Goal: Obtain resource: Download file/media

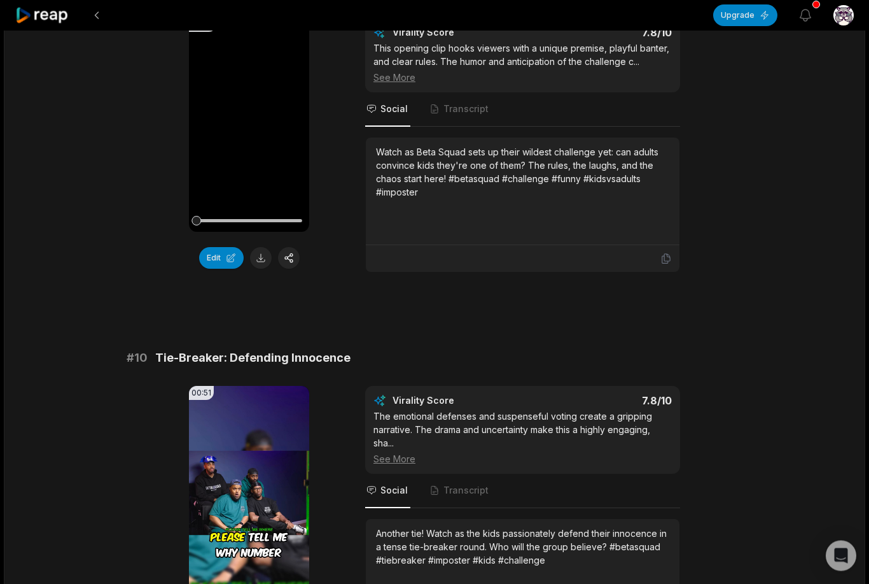
scroll to position [3168, 0]
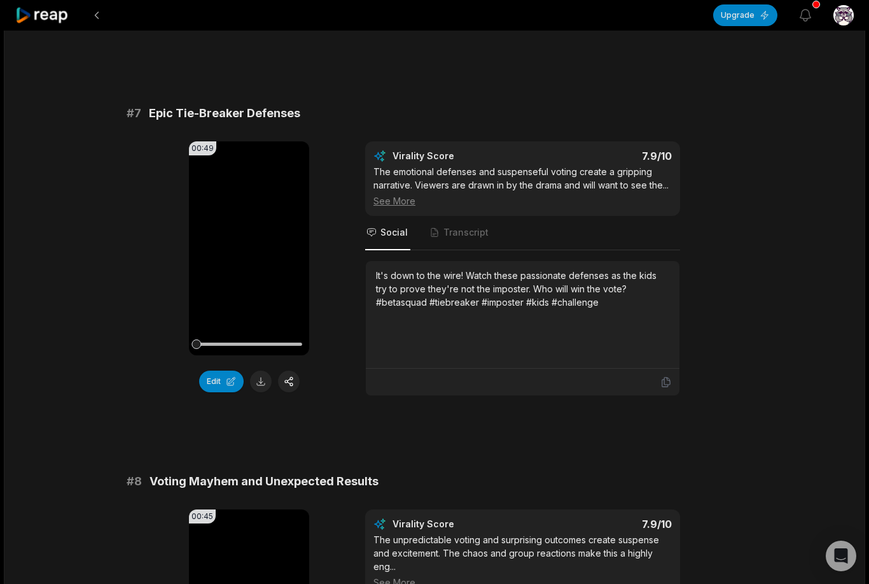
scroll to position [2295, 0]
click at [260, 265] on video "Your browser does not support mp4 format." at bounding box center [249, 248] width 120 height 214
click at [260, 379] on button at bounding box center [261, 381] width 22 height 22
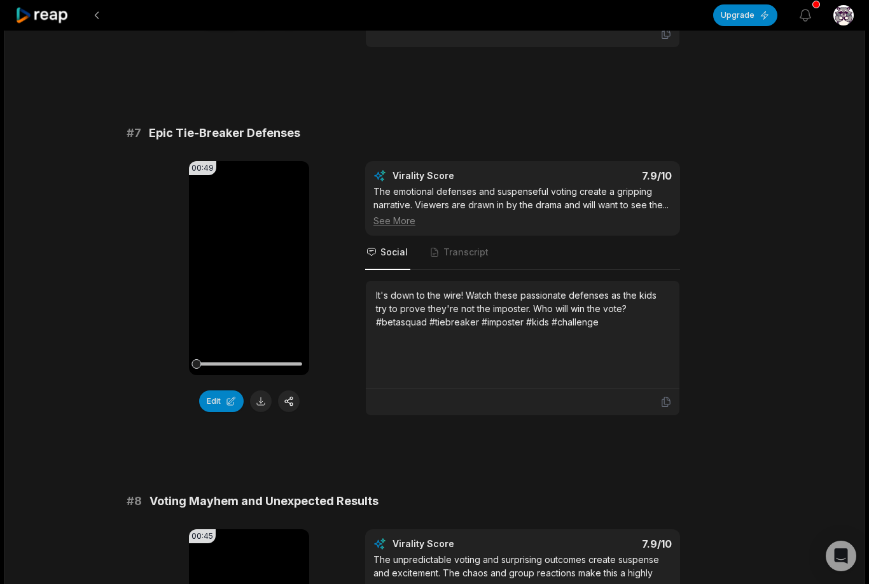
scroll to position [2276, 0]
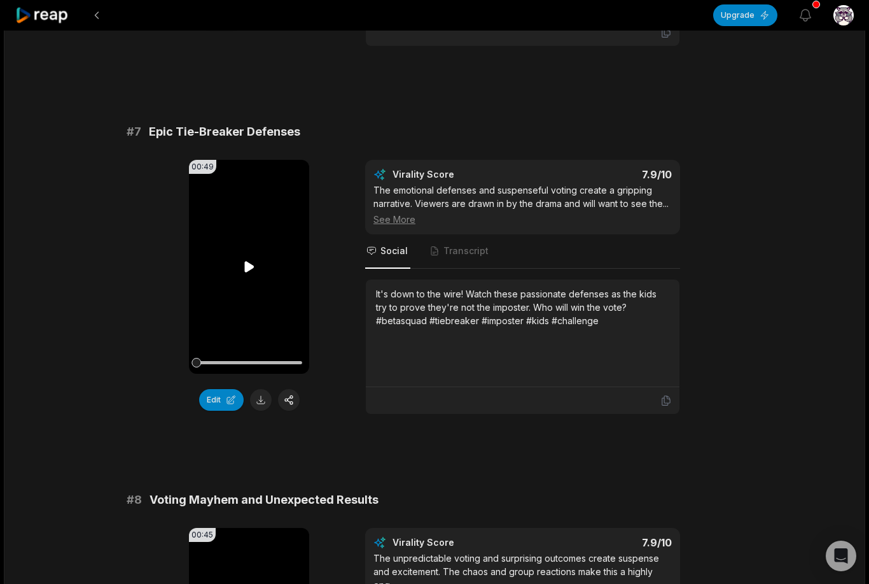
click at [244, 257] on video "Your browser does not support mp4 format." at bounding box center [249, 267] width 120 height 214
click at [259, 406] on button at bounding box center [261, 400] width 22 height 22
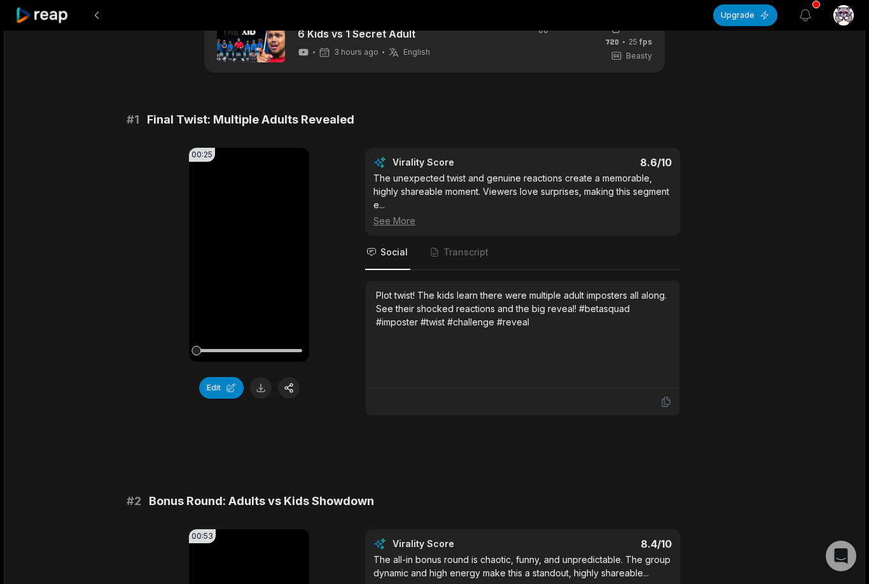
click at [477, 326] on div "Plot twist! The kids learn there were multiple adult imposters all along. See t…" at bounding box center [522, 308] width 293 height 40
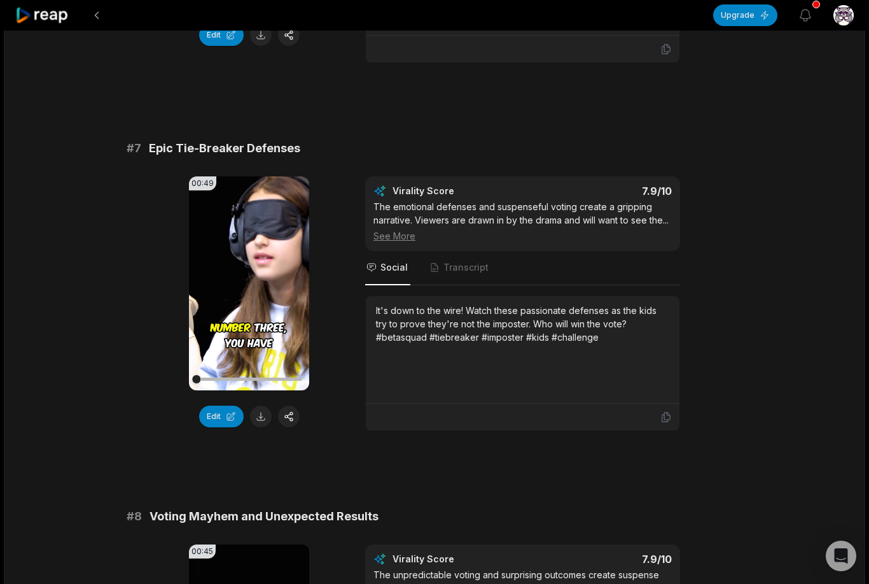
scroll to position [2259, 0]
click at [237, 280] on video "Your browser does not support mp4 format." at bounding box center [249, 283] width 120 height 214
click at [258, 415] on button at bounding box center [261, 416] width 22 height 22
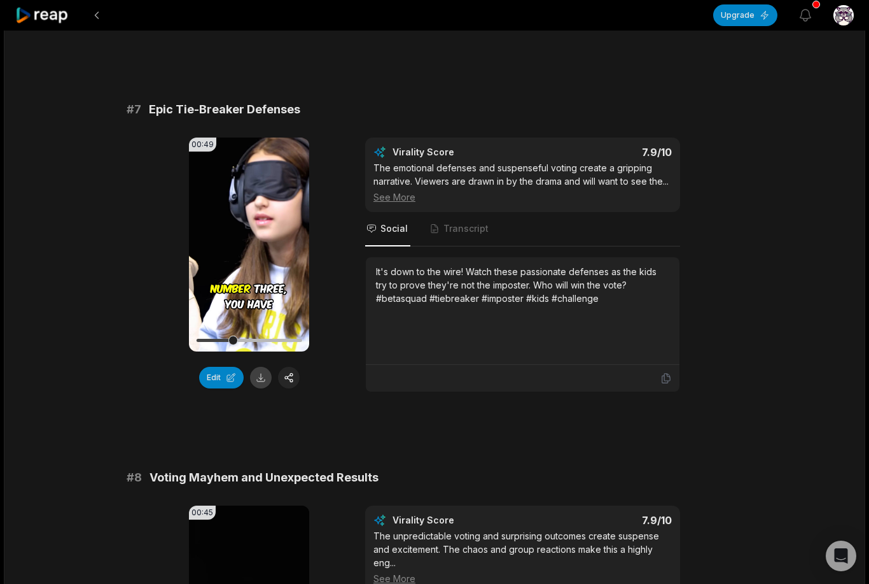
scroll to position [2300, 0]
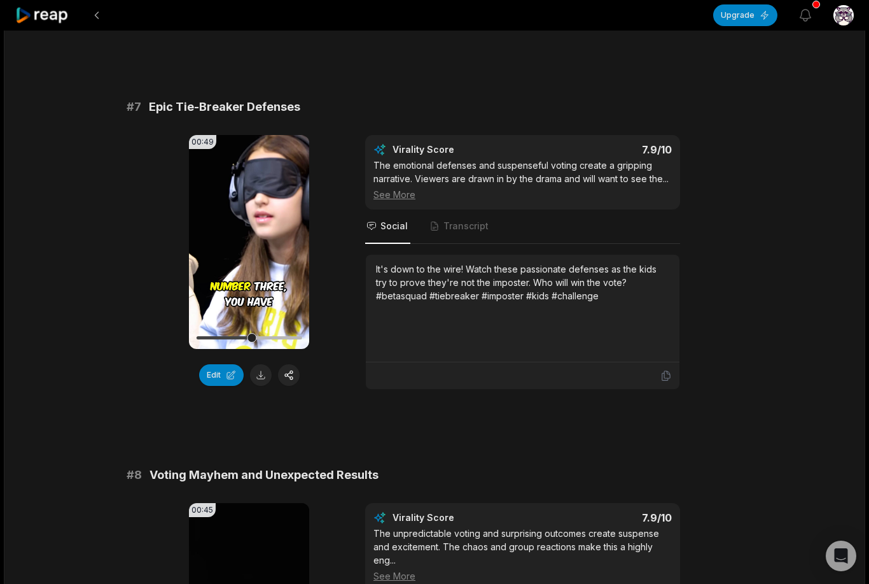
click at [568, 121] on div "# 7 Epic Tie-Breaker Defenses 00:49 Your browser does not support mp4 format. E…" at bounding box center [435, 243] width 616 height 291
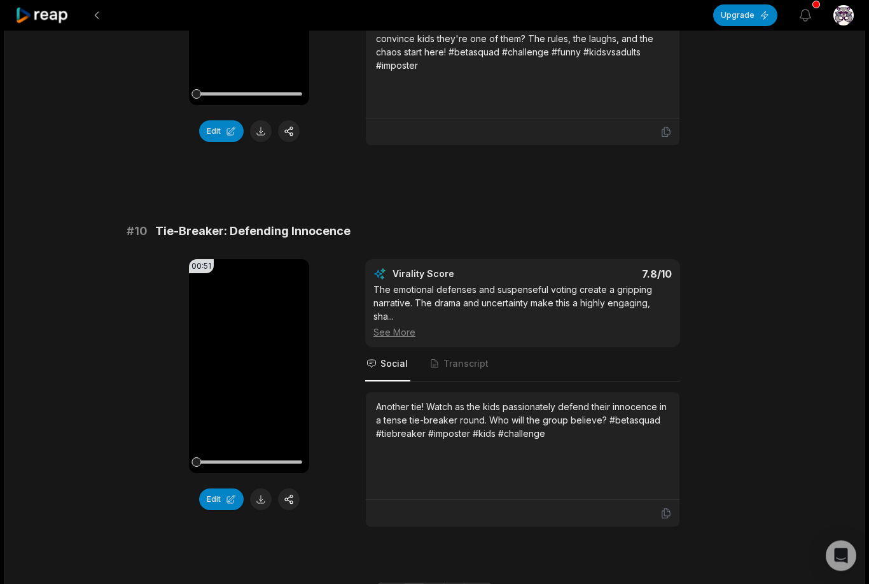
scroll to position [3322, 0]
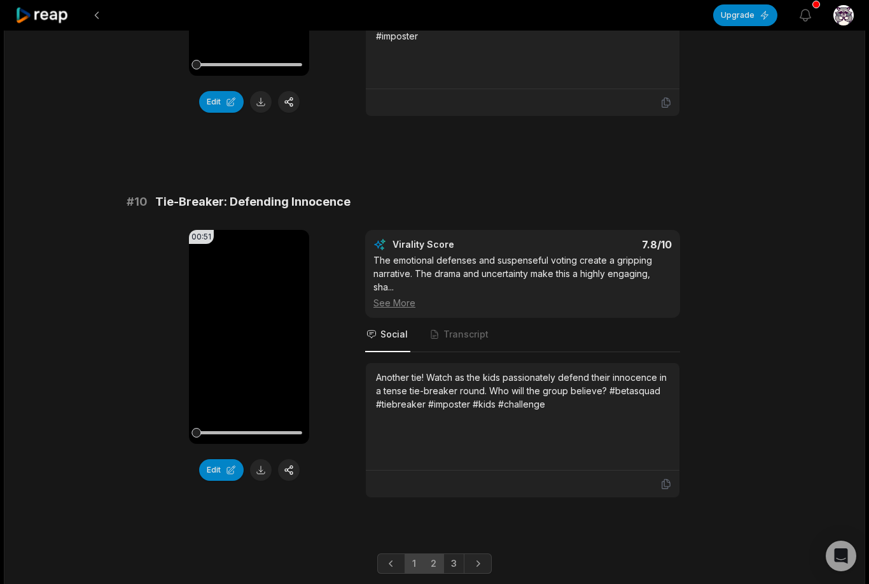
click at [430, 563] on link "2" at bounding box center [433, 563] width 21 height 20
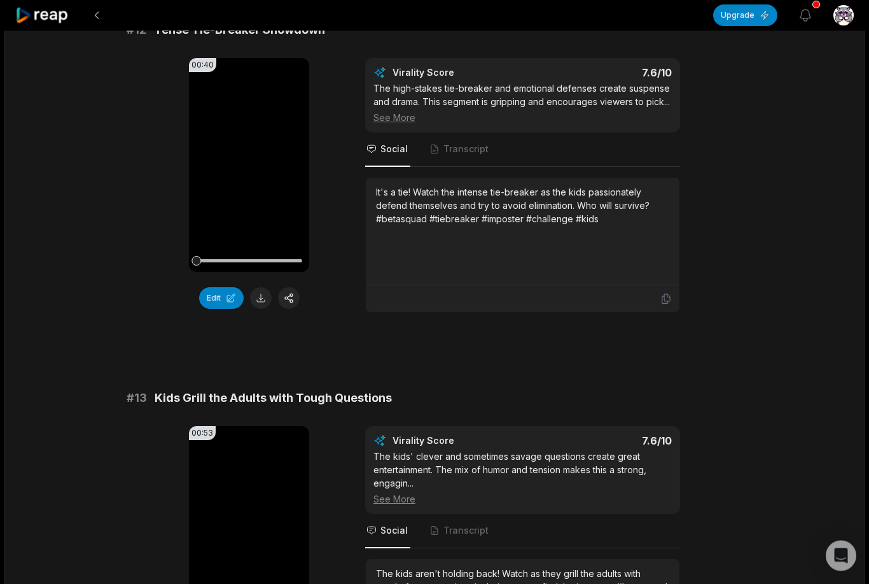
scroll to position [512, 0]
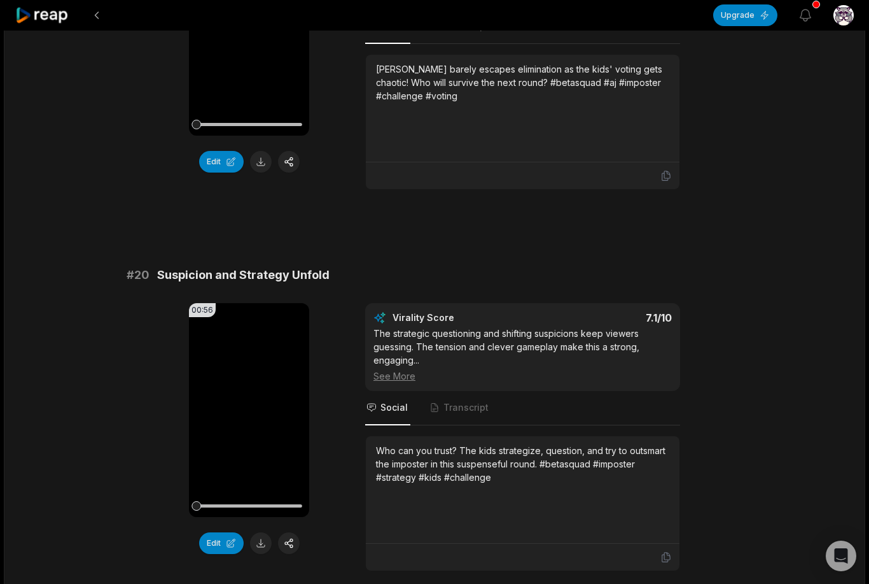
scroll to position [3309, 0]
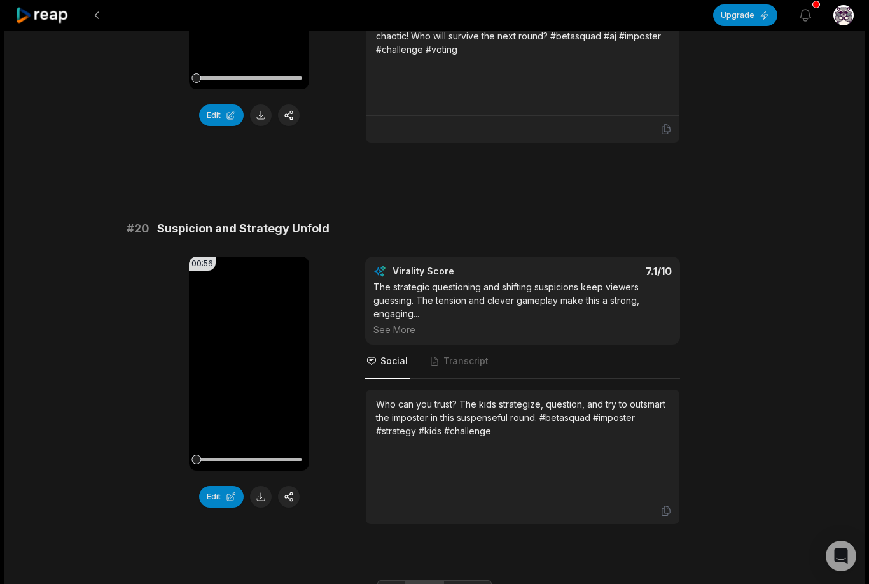
click at [412, 580] on link "1" at bounding box center [414, 590] width 19 height 20
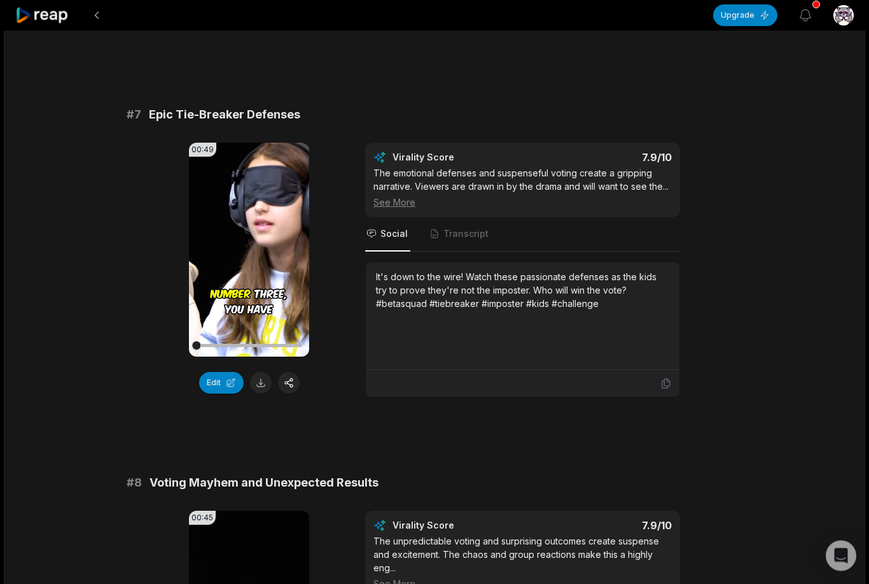
scroll to position [2301, 0]
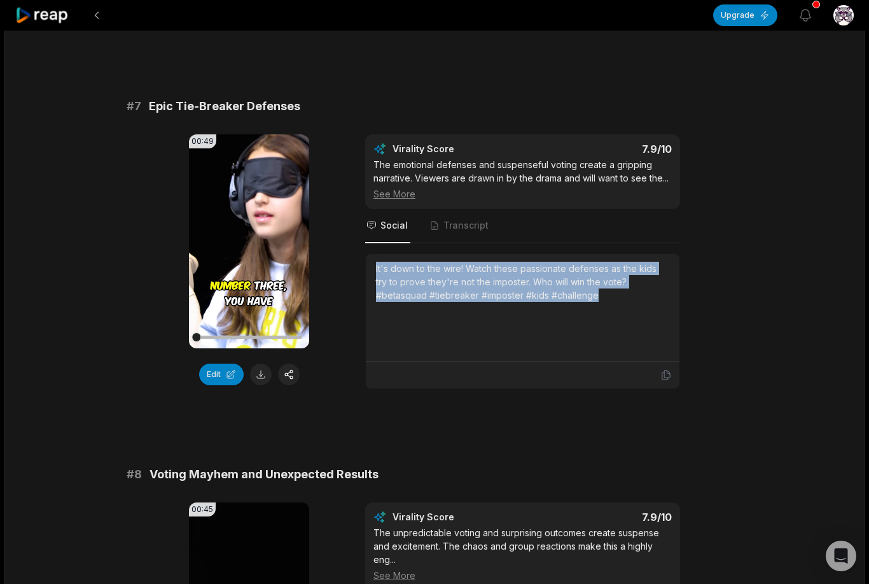
copy div "It's down to the wire! Watch these passionate defenses as the kids try to prove…"
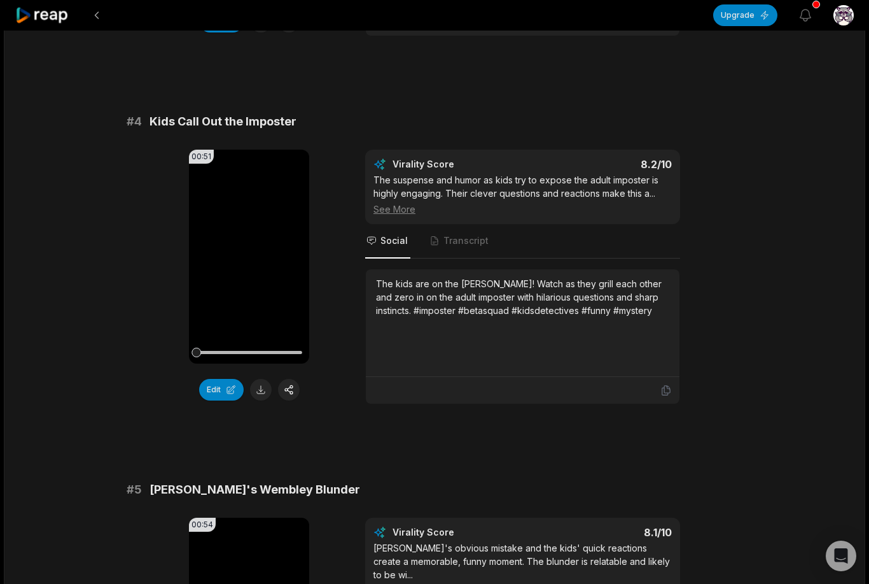
scroll to position [1123, 0]
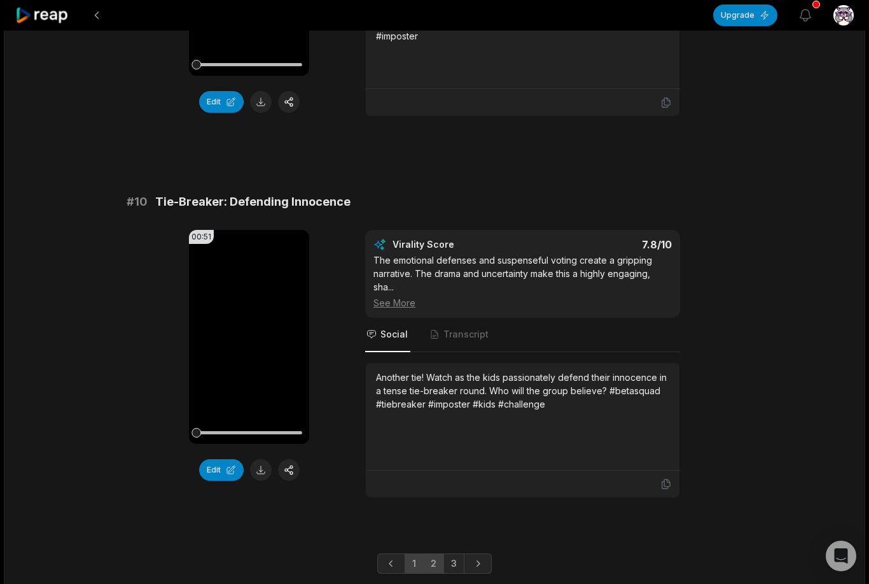
click at [436, 571] on link "2" at bounding box center [433, 563] width 21 height 20
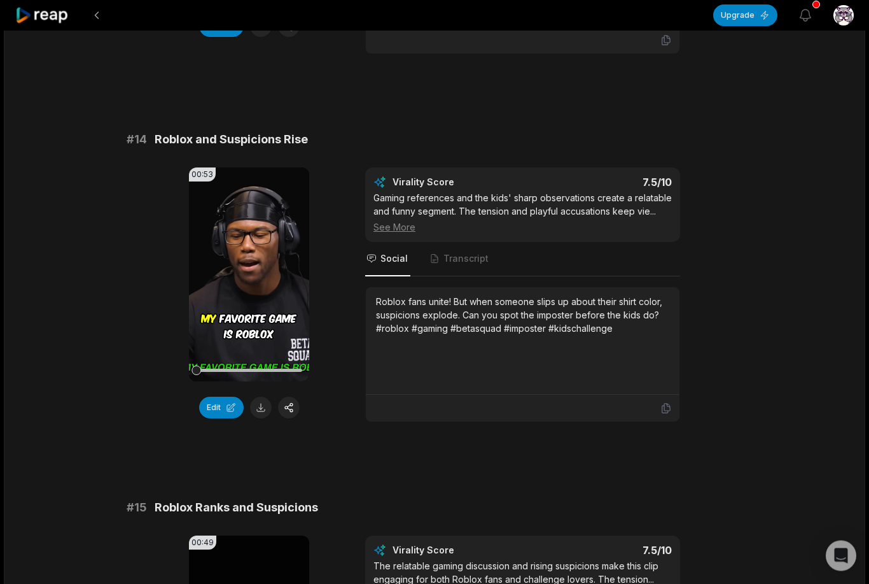
scroll to position [1151, 0]
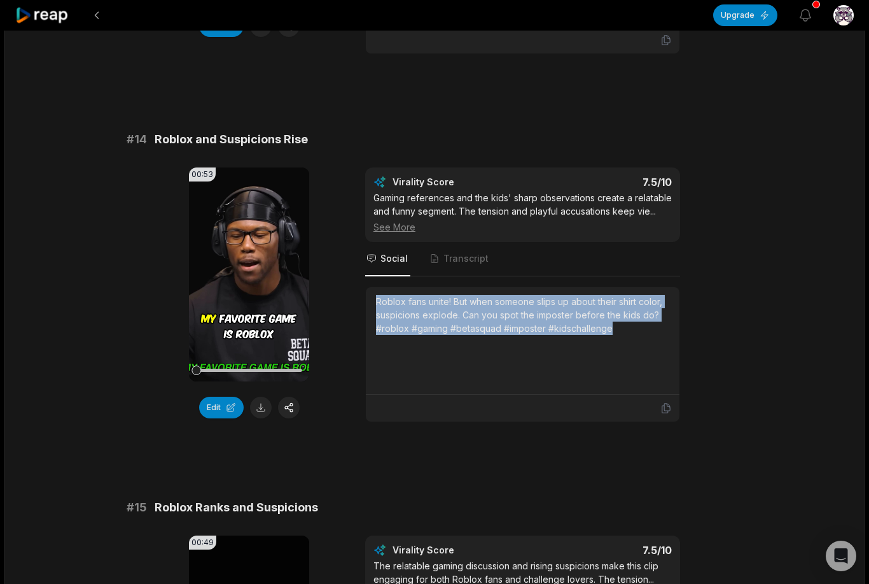
copy div "Roblox fans unite! But when someone slips up about their shirt color, suspicion…"
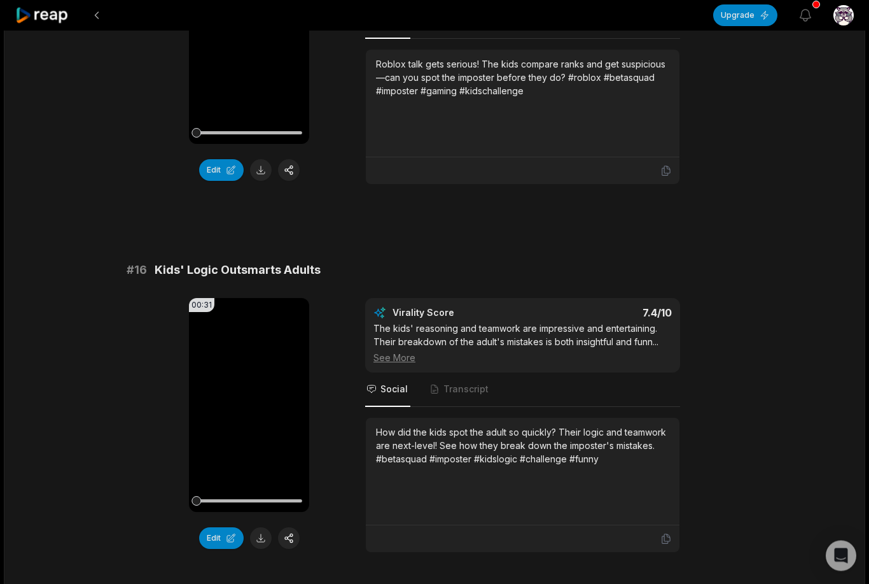
scroll to position [1753, 0]
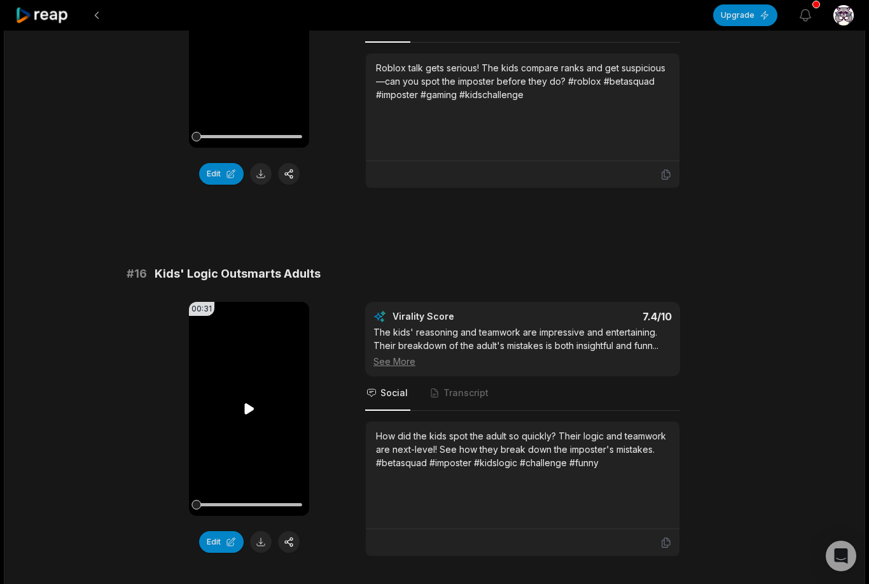
click at [258, 412] on video "Your browser does not support mp4 format." at bounding box center [249, 409] width 120 height 214
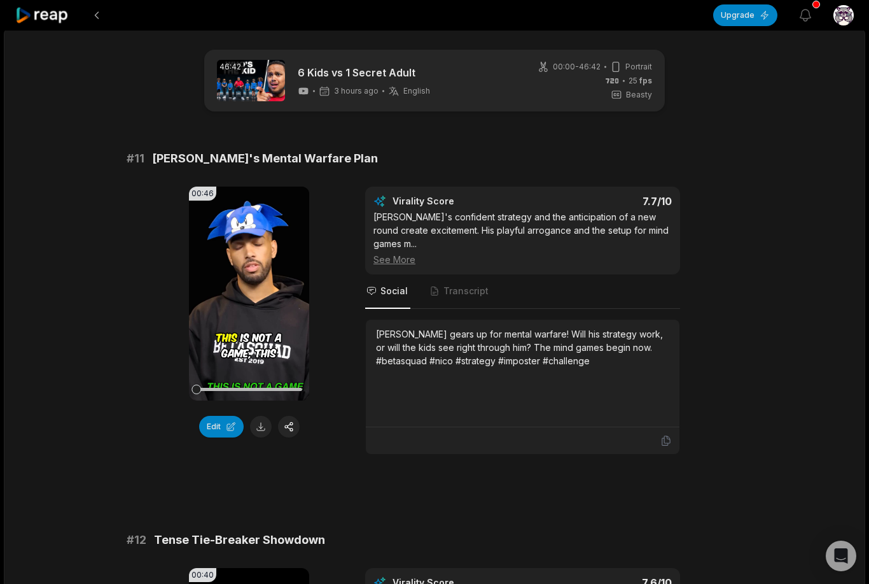
scroll to position [10, 0]
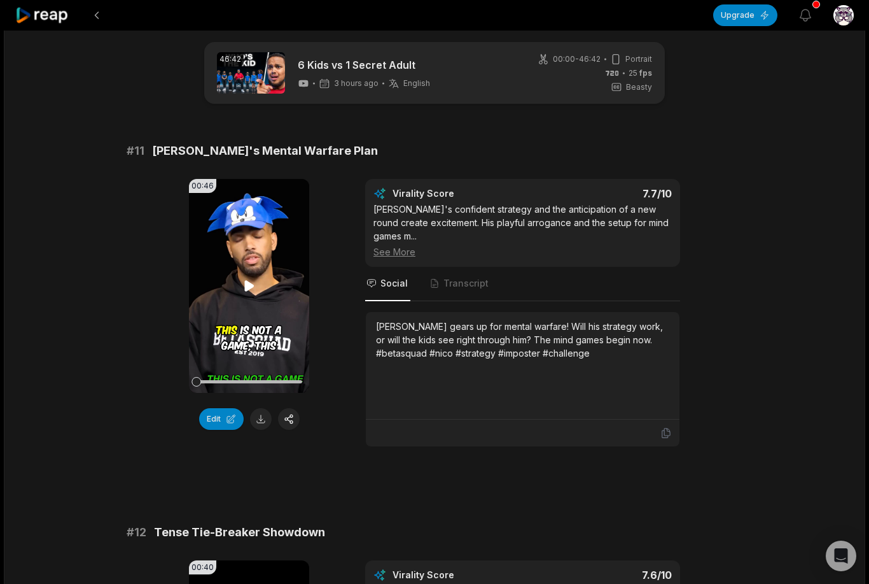
click at [245, 352] on video "Your browser does not support mp4 format." at bounding box center [249, 286] width 120 height 214
click at [258, 351] on video "Your browser does not support mp4 format." at bounding box center [249, 286] width 120 height 214
click at [259, 357] on video "Your browser does not support mp4 format." at bounding box center [249, 286] width 120 height 214
click at [260, 419] on button at bounding box center [261, 419] width 22 height 22
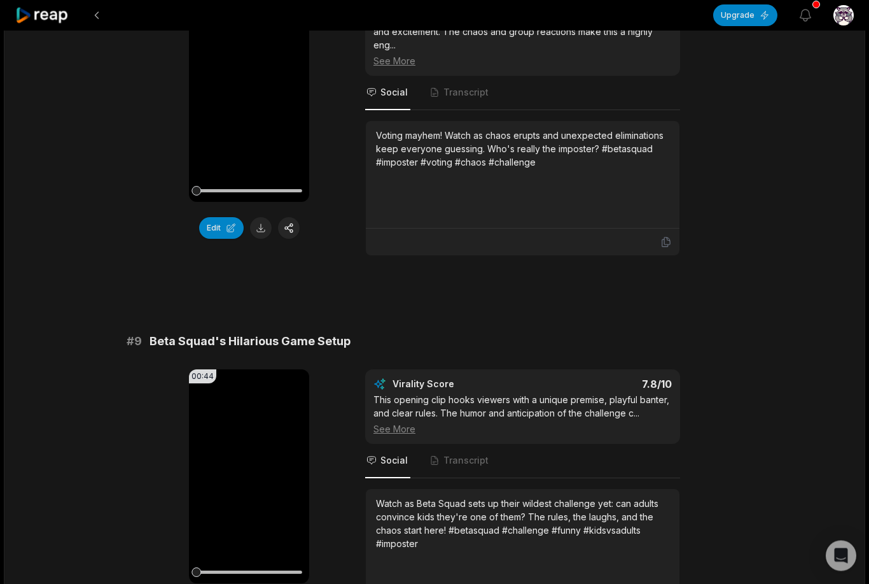
scroll to position [3322, 0]
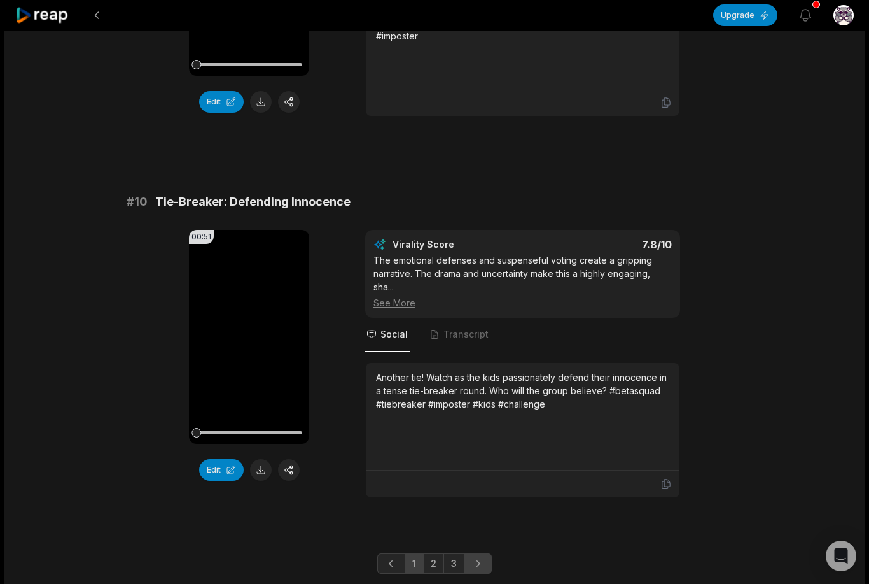
click at [482, 565] on icon "Next page" at bounding box center [478, 563] width 13 height 13
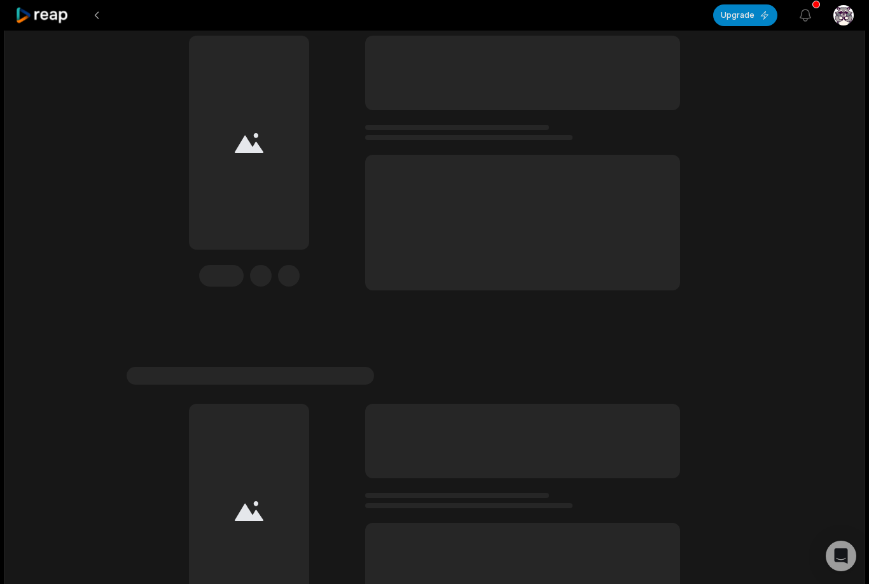
scroll to position [3269, 0]
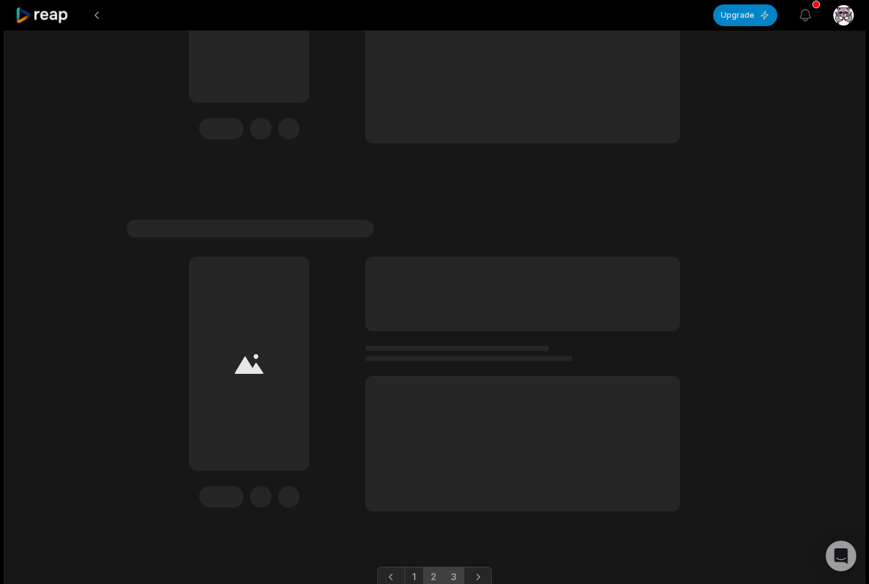
click at [449, 568] on link "3" at bounding box center [454, 576] width 21 height 20
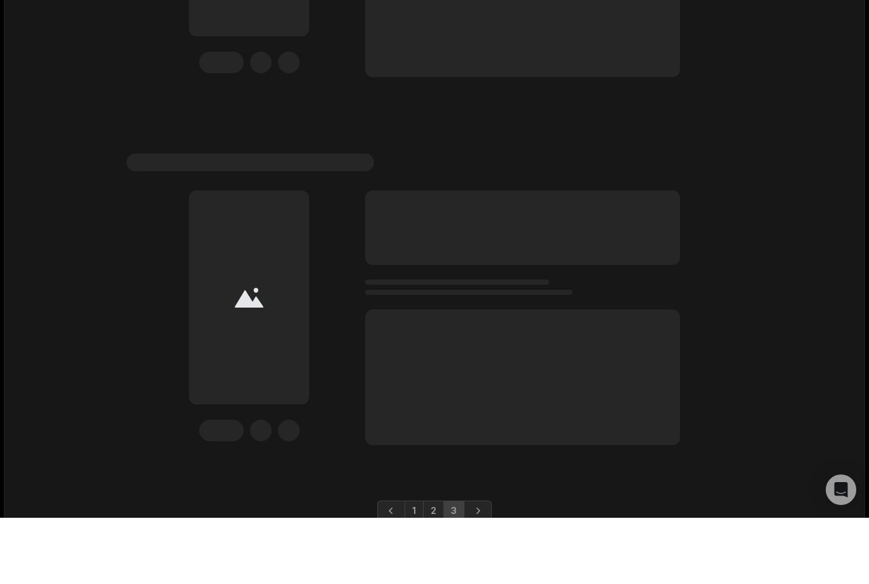
scroll to position [1062, 0]
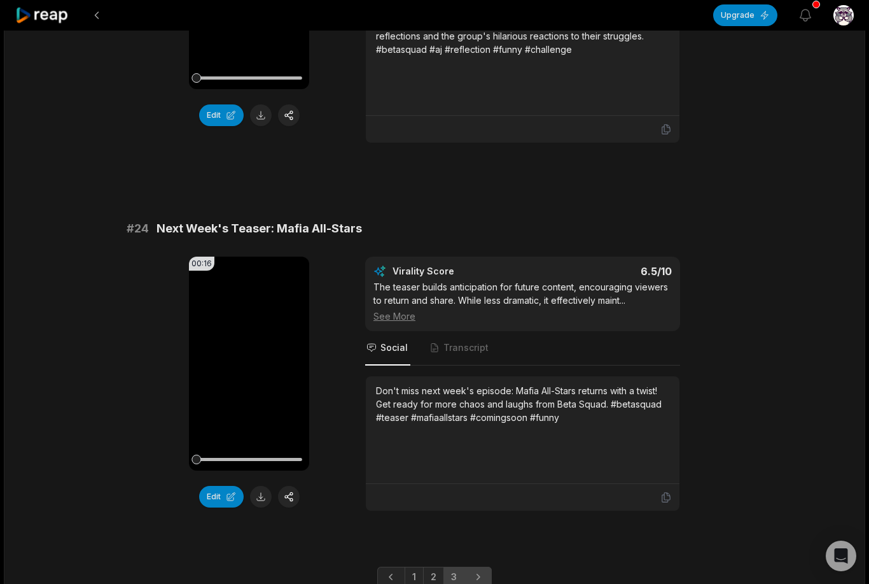
click at [479, 570] on icon "Next page" at bounding box center [478, 576] width 13 height 13
click at [475, 570] on link "Next page" at bounding box center [478, 576] width 28 height 20
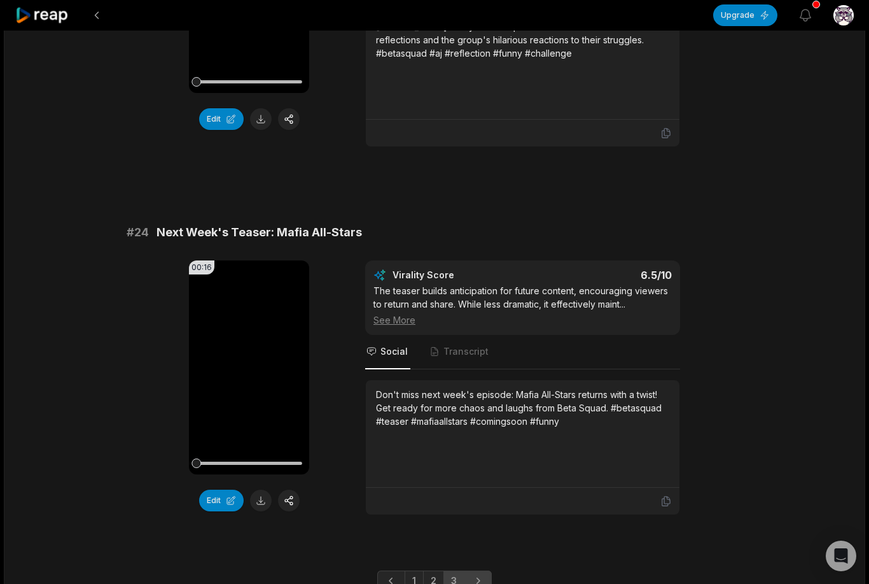
scroll to position [1057, 0]
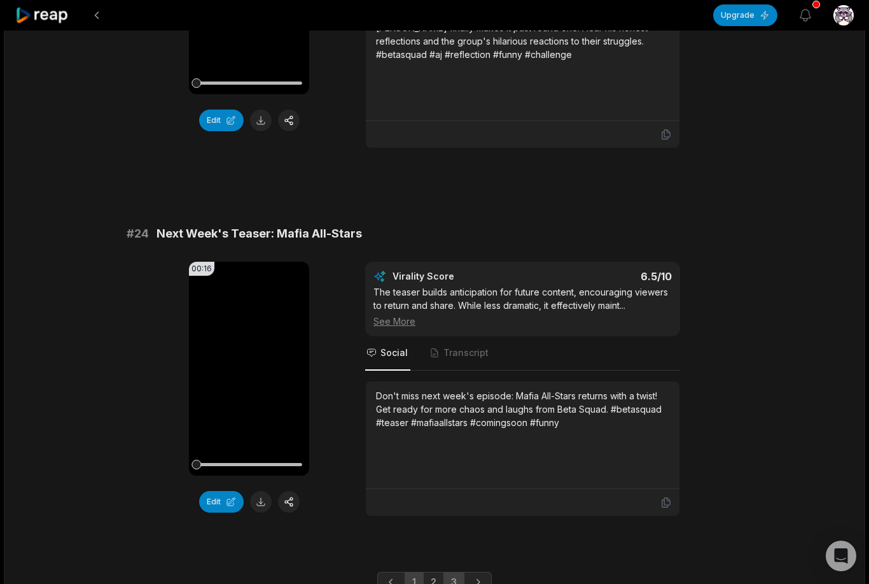
click at [414, 571] on link "1" at bounding box center [414, 581] width 19 height 20
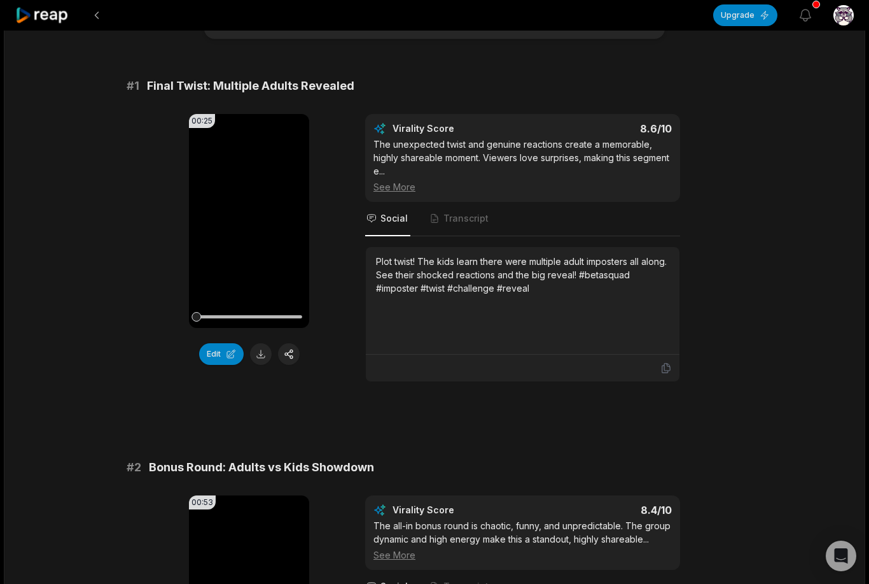
scroll to position [0, 0]
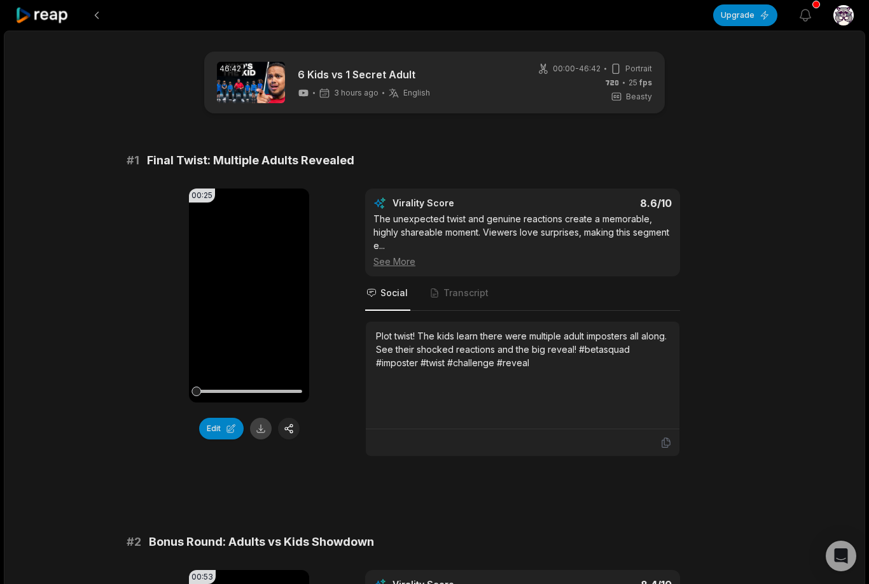
click at [261, 427] on button at bounding box center [261, 428] width 22 height 22
click at [268, 420] on button at bounding box center [261, 428] width 22 height 22
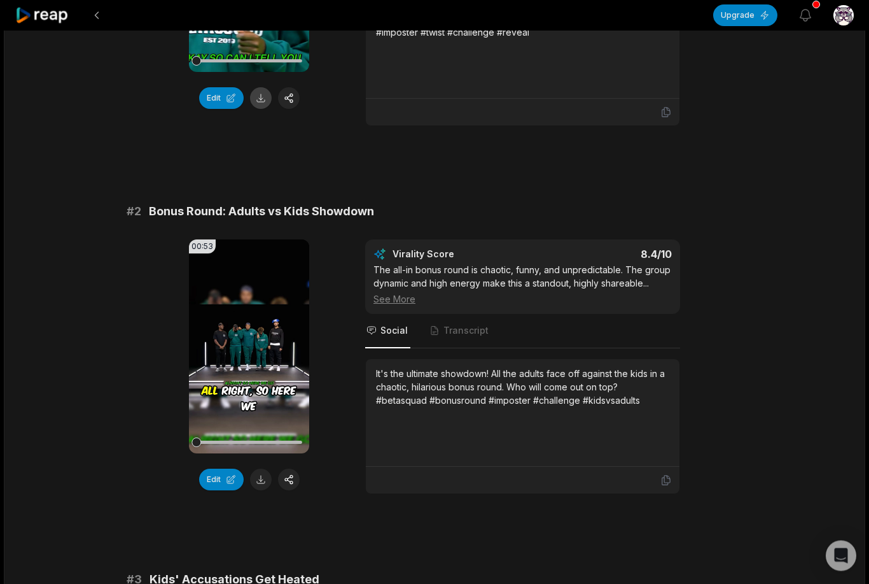
scroll to position [340, 0]
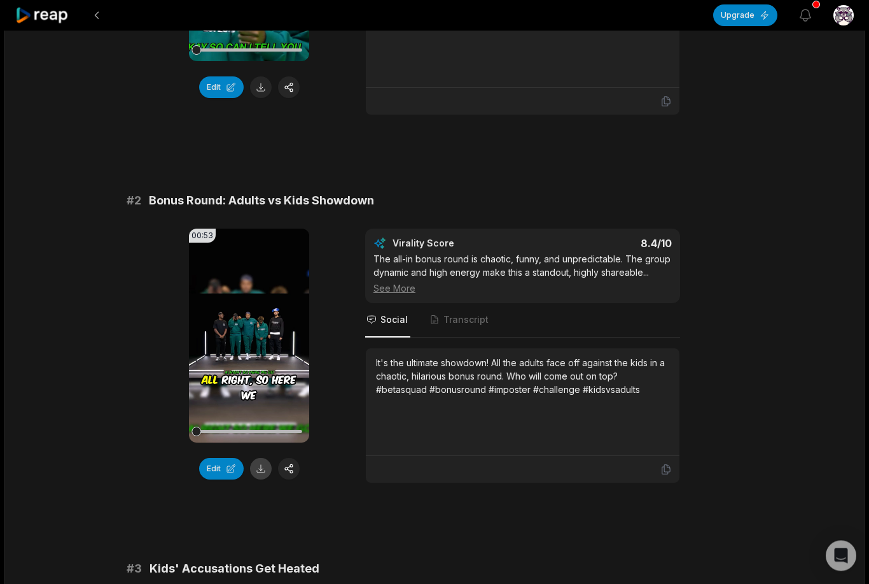
click at [265, 460] on button at bounding box center [261, 469] width 22 height 22
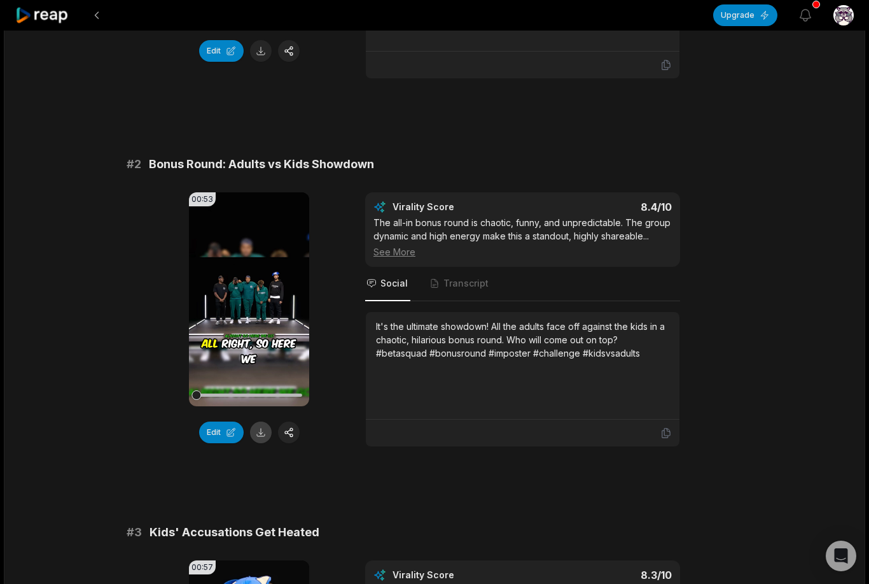
scroll to position [382, 0]
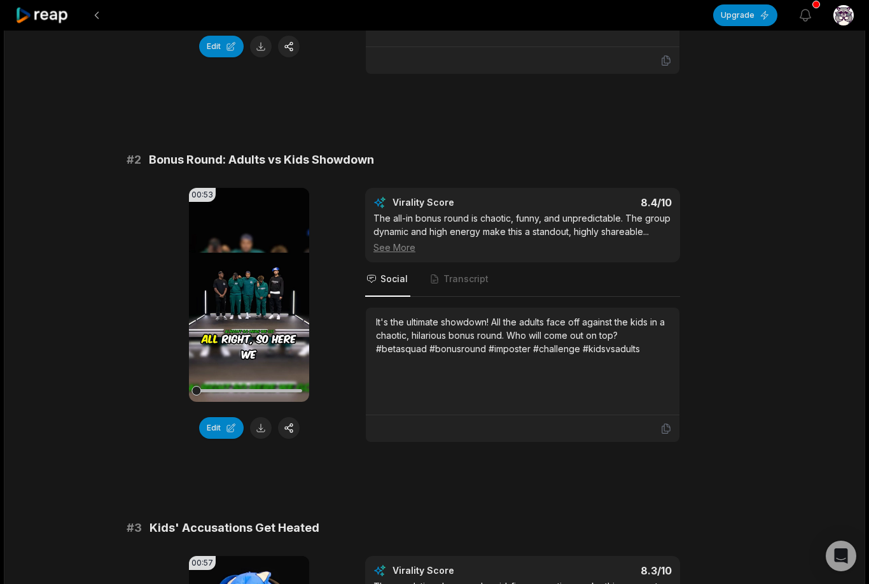
click at [675, 48] on div at bounding box center [523, 60] width 314 height 27
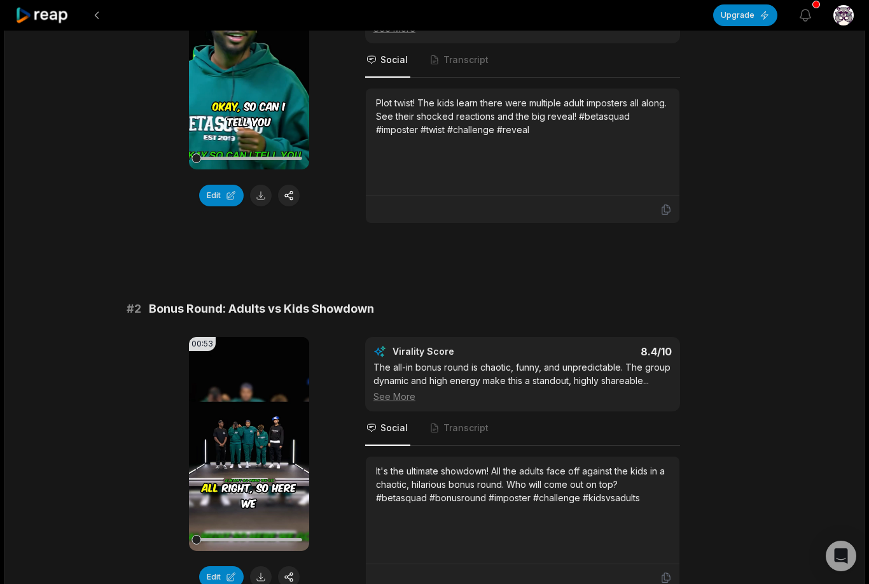
scroll to position [0, 0]
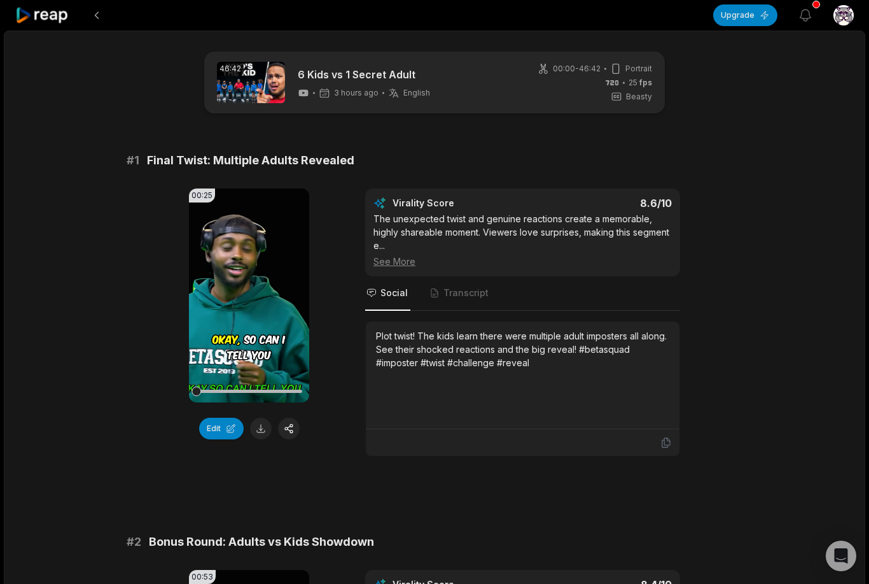
click at [615, 102] on icon at bounding box center [616, 96] width 11 height 11
click at [626, 94] on div "Beasty" at bounding box center [631, 96] width 41 height 11
click at [582, 78] on div "00:00 - 46:42 Portrait 25 fps Beasty" at bounding box center [595, 82] width 115 height 39
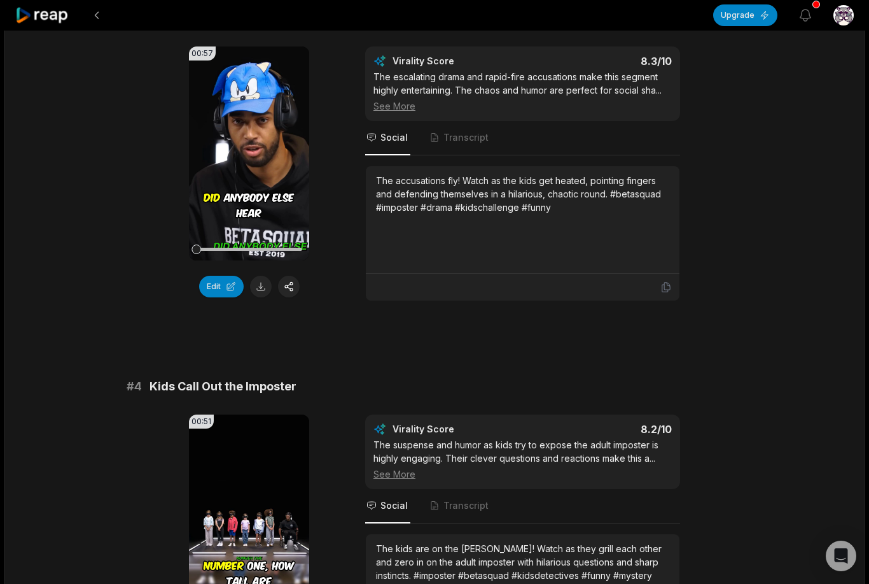
scroll to position [889, 0]
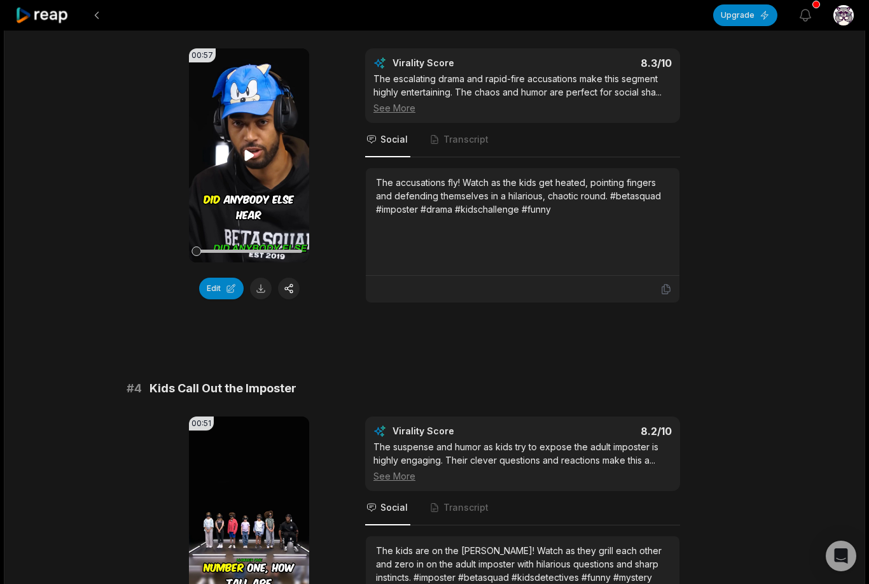
click at [255, 153] on icon at bounding box center [249, 155] width 15 height 15
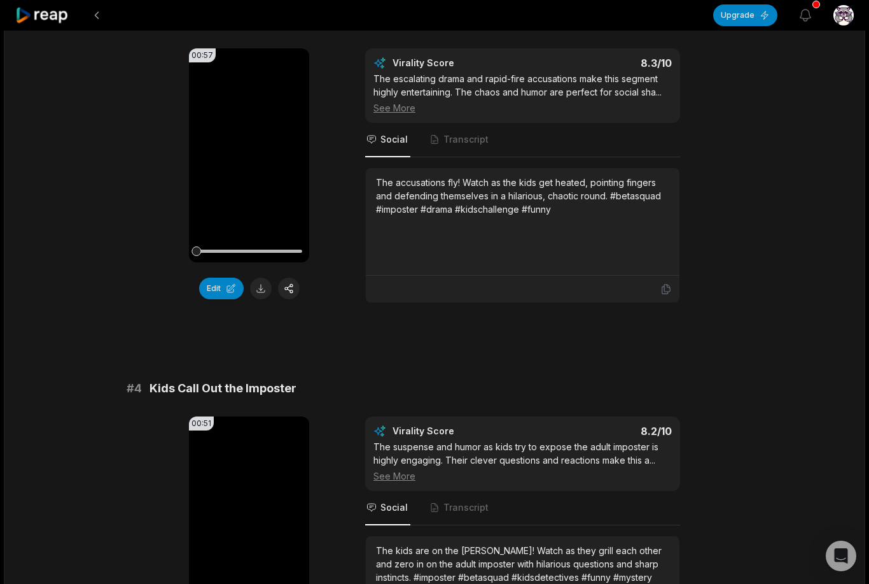
scroll to position [1100, 0]
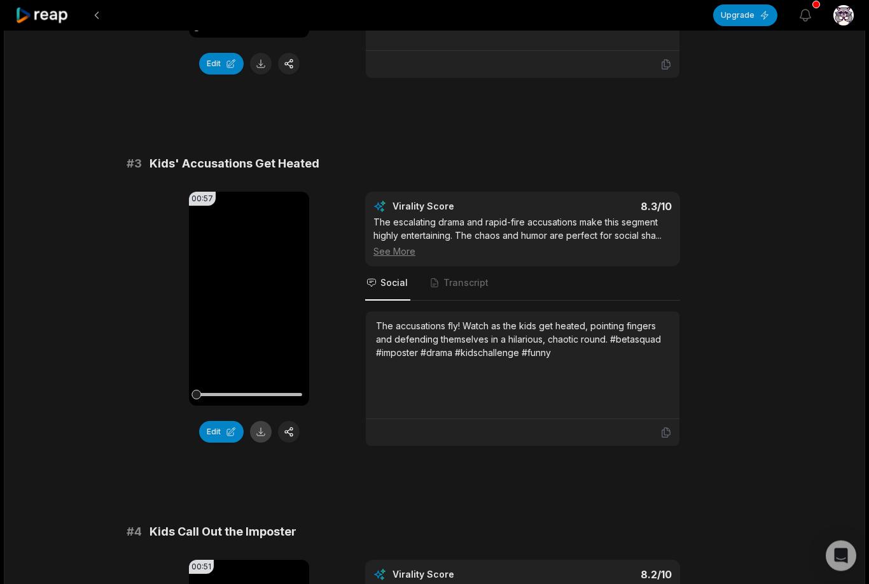
click at [258, 426] on button at bounding box center [261, 432] width 22 height 22
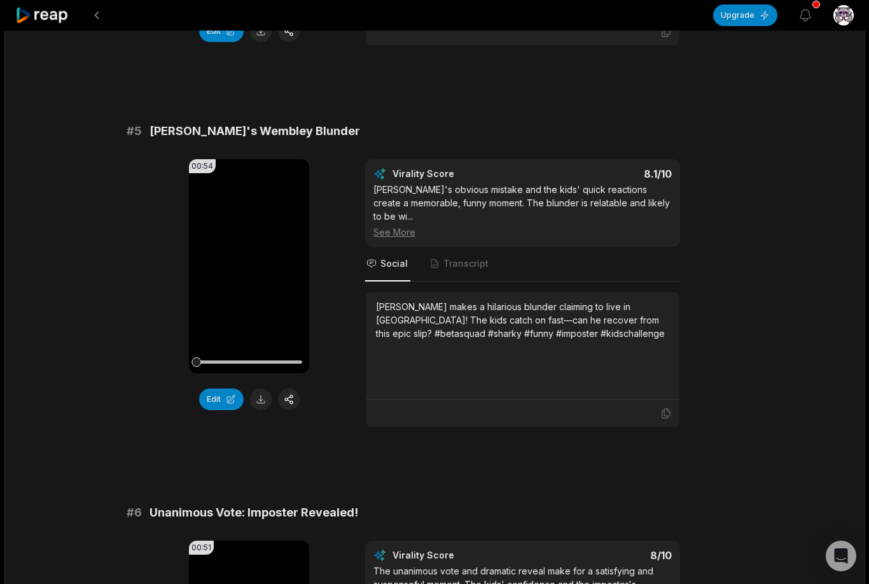
scroll to position [1515, 0]
click at [262, 392] on button at bounding box center [261, 399] width 22 height 22
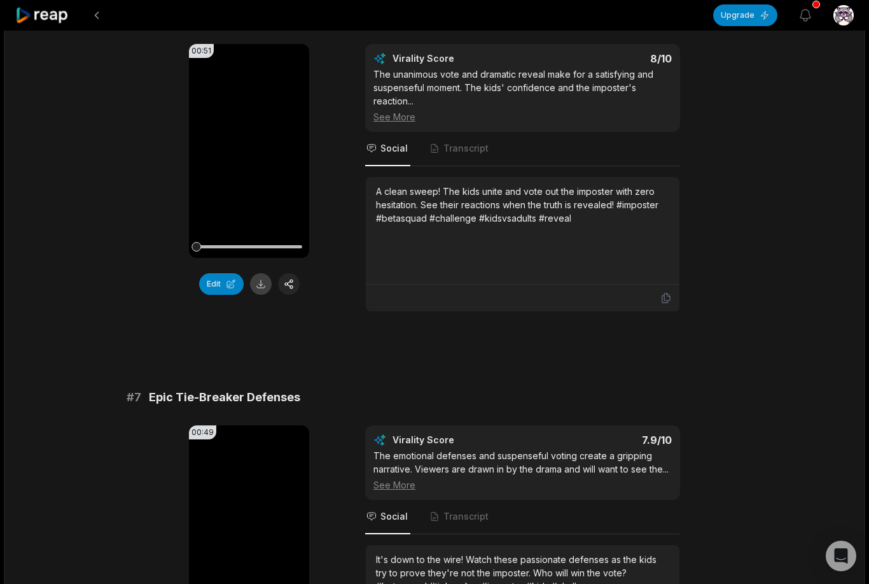
click at [269, 280] on button at bounding box center [261, 284] width 22 height 22
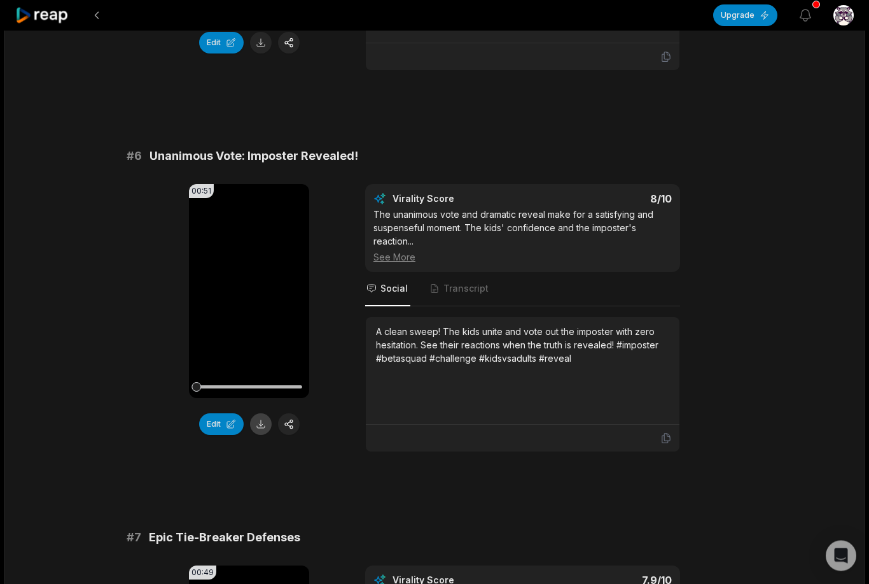
scroll to position [1847, 0]
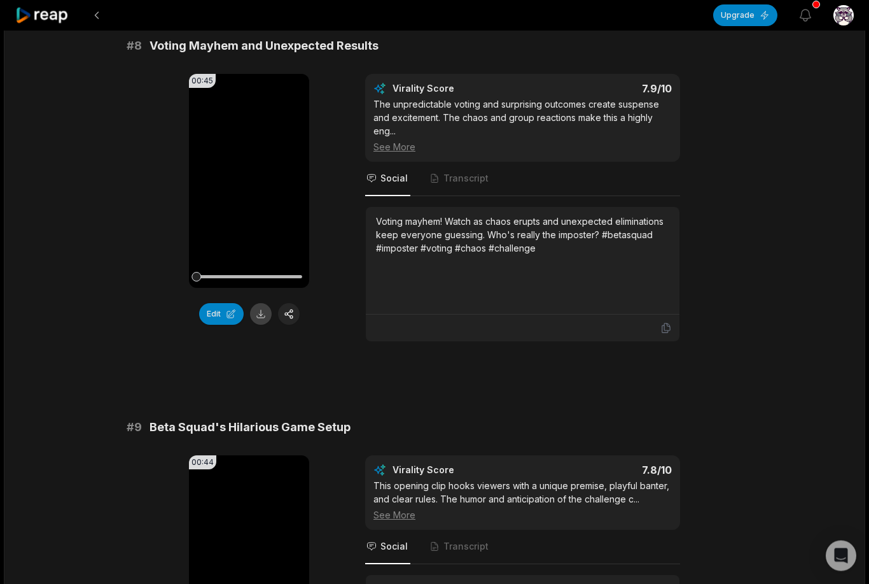
click at [264, 311] on button at bounding box center [261, 315] width 22 height 22
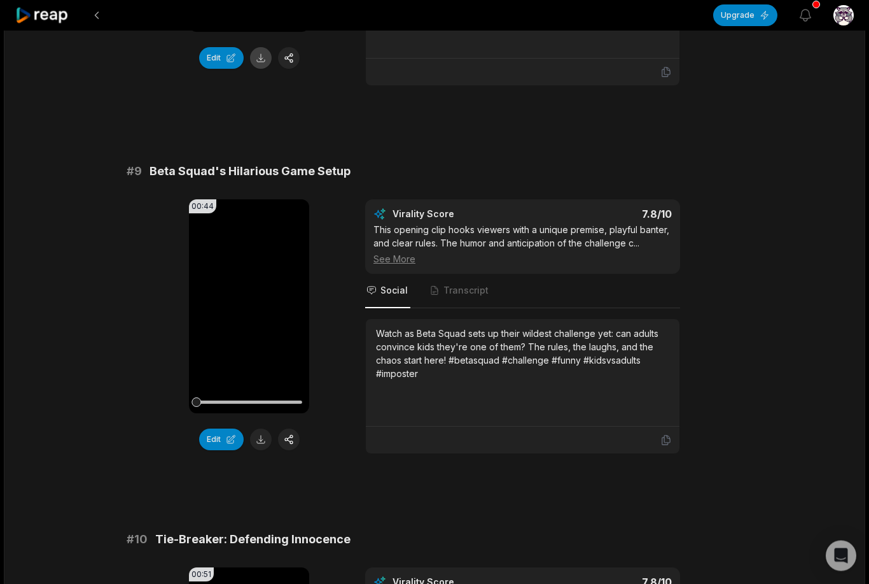
scroll to position [2984, 0]
click at [260, 438] on button at bounding box center [261, 440] width 22 height 22
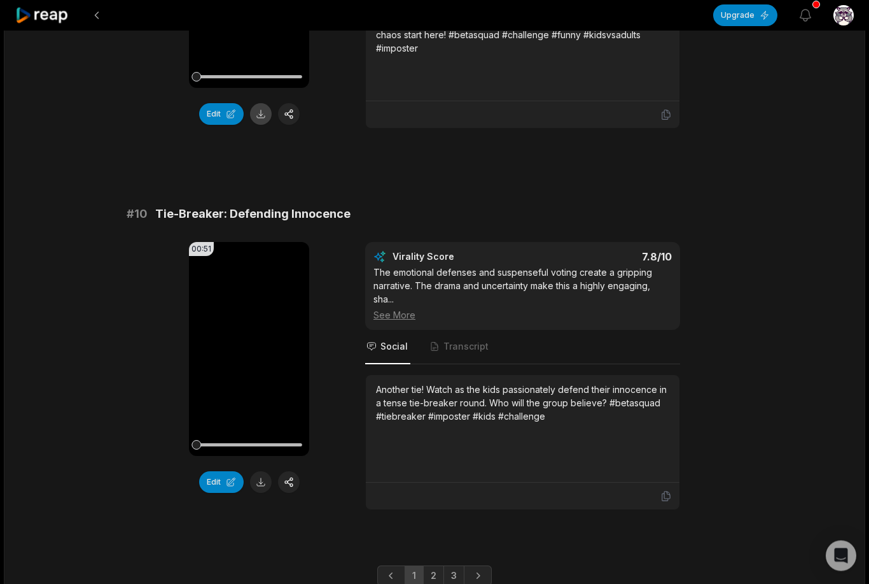
scroll to position [3311, 0]
click at [253, 395] on video "Your browser does not support mp4 format." at bounding box center [249, 350] width 120 height 214
click at [261, 479] on button at bounding box center [261, 483] width 22 height 22
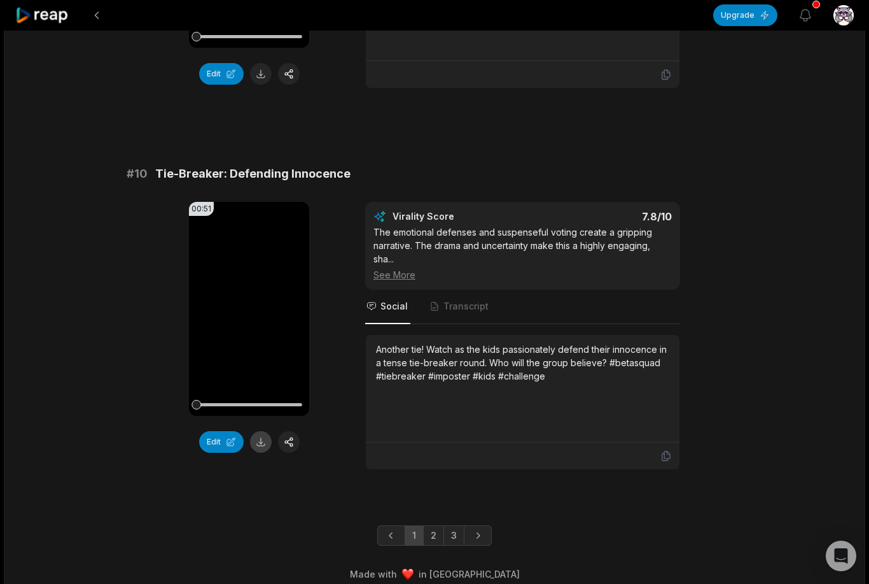
scroll to position [3363, 0]
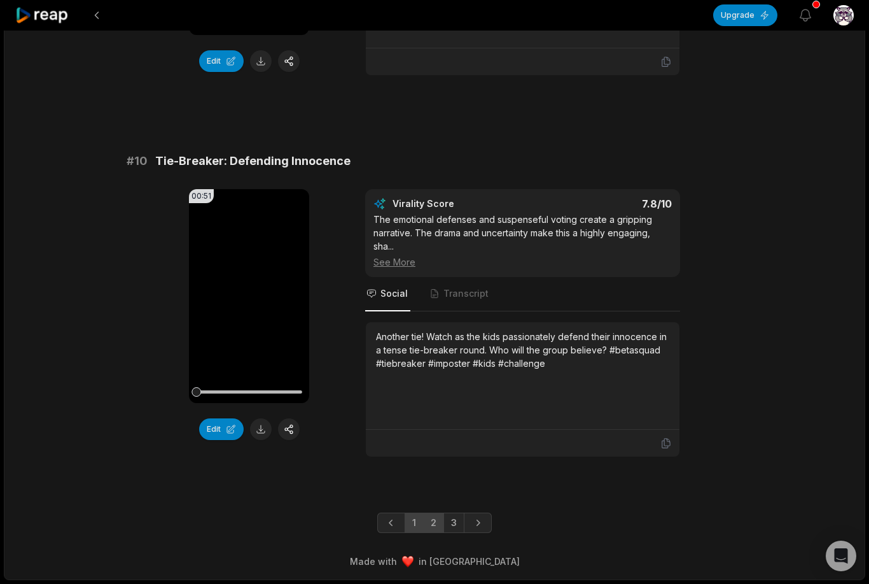
click at [430, 527] on link "2" at bounding box center [433, 522] width 21 height 20
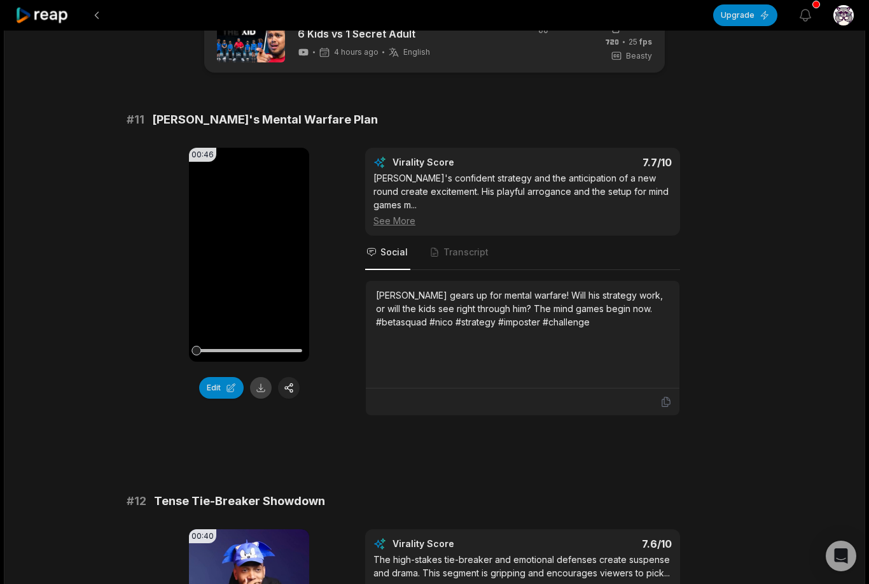
click at [265, 382] on button at bounding box center [261, 388] width 22 height 22
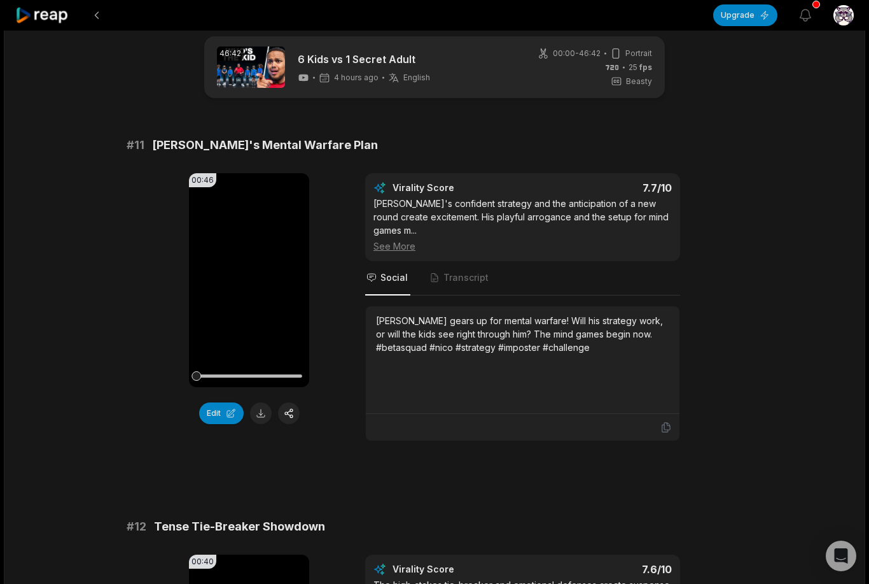
scroll to position [37, 0]
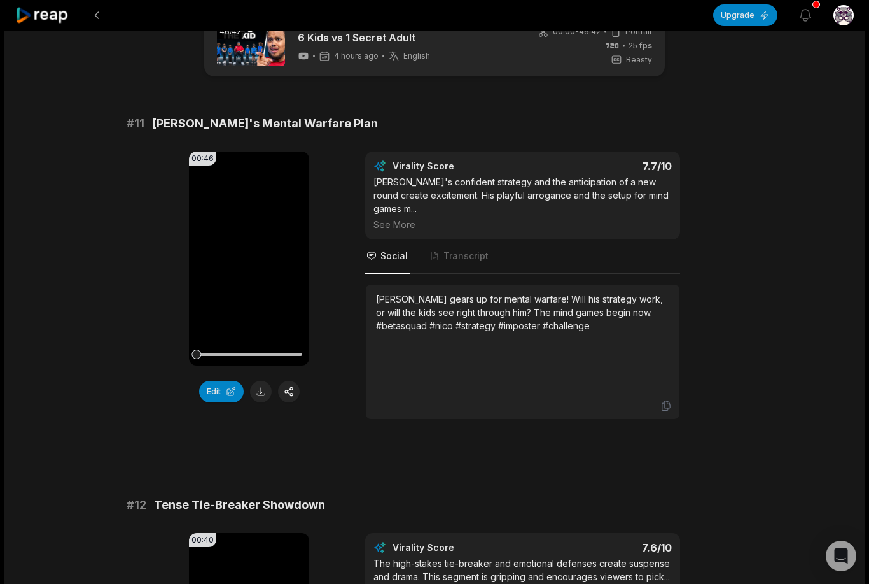
click at [586, 239] on nav "Social Transcript" at bounding box center [522, 256] width 315 height 34
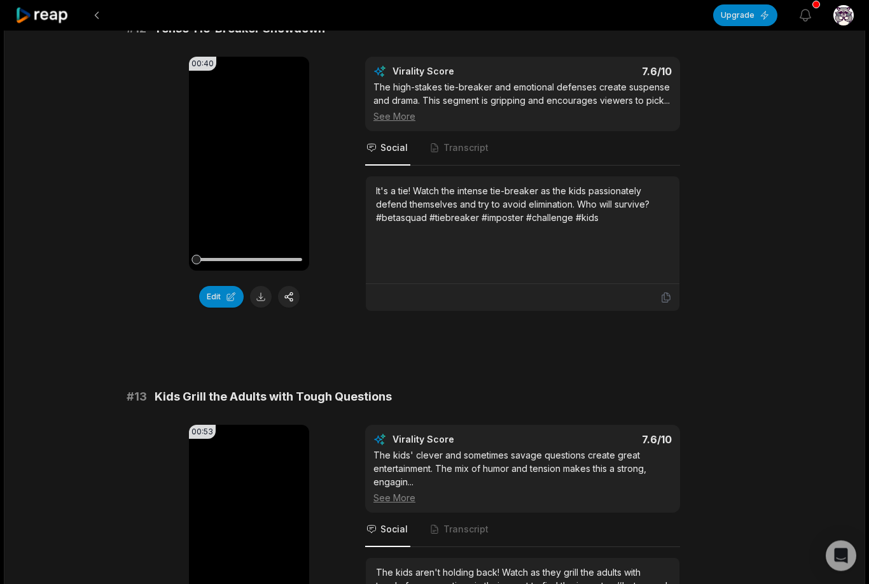
click at [500, 238] on div "It's a tie! Watch the intense tie-breaker as the kids passionately defend thems…" at bounding box center [522, 231] width 293 height 92
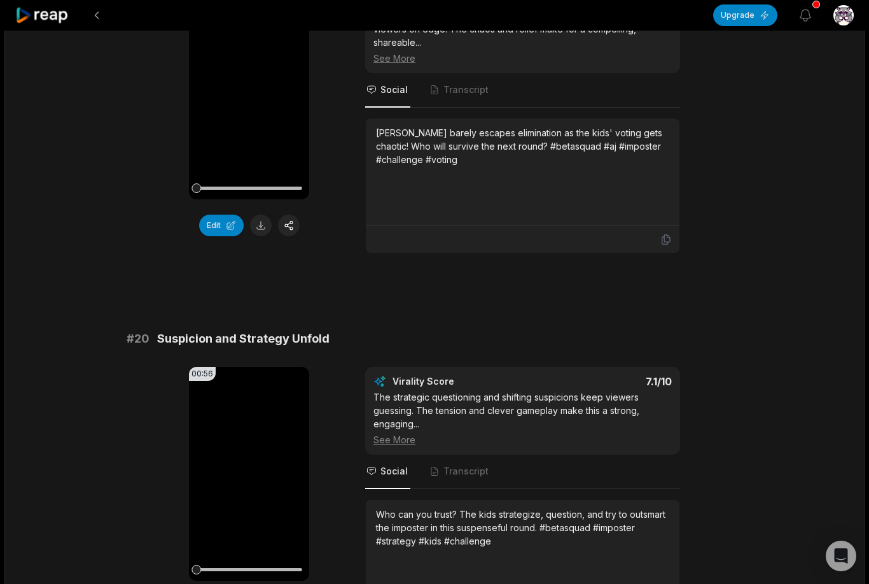
scroll to position [3309, 0]
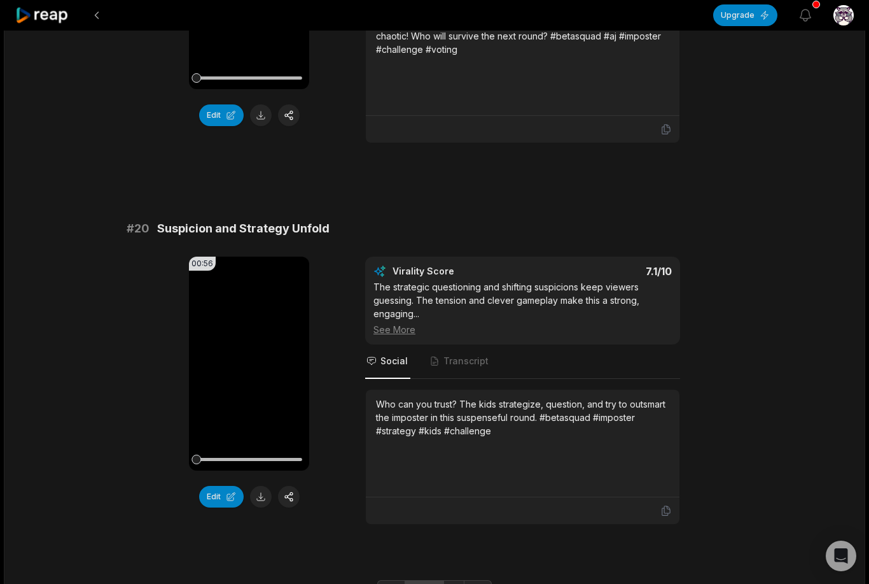
click at [414, 580] on link "1" at bounding box center [414, 590] width 19 height 20
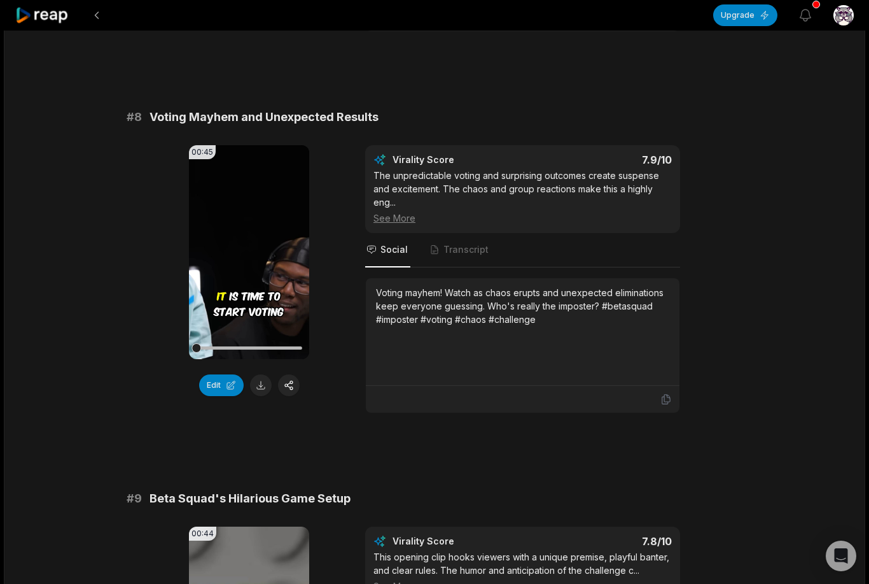
scroll to position [2657, 0]
click at [382, 292] on div "Voting mayhem! Watch as chaos erupts and unexpected eliminations keep everyone …" at bounding box center [522, 306] width 293 height 40
click at [382, 291] on div "Voting mayhem! Watch as chaos erupts and unexpected eliminations keep everyone …" at bounding box center [522, 306] width 293 height 40
click at [400, 293] on div "Voting mayhem! Watch as chaos erupts and unexpected eliminations keep everyone …" at bounding box center [522, 306] width 293 height 40
click at [398, 295] on div "Voting mayhem! Watch as chaos erupts and unexpected eliminations keep everyone …" at bounding box center [522, 306] width 293 height 40
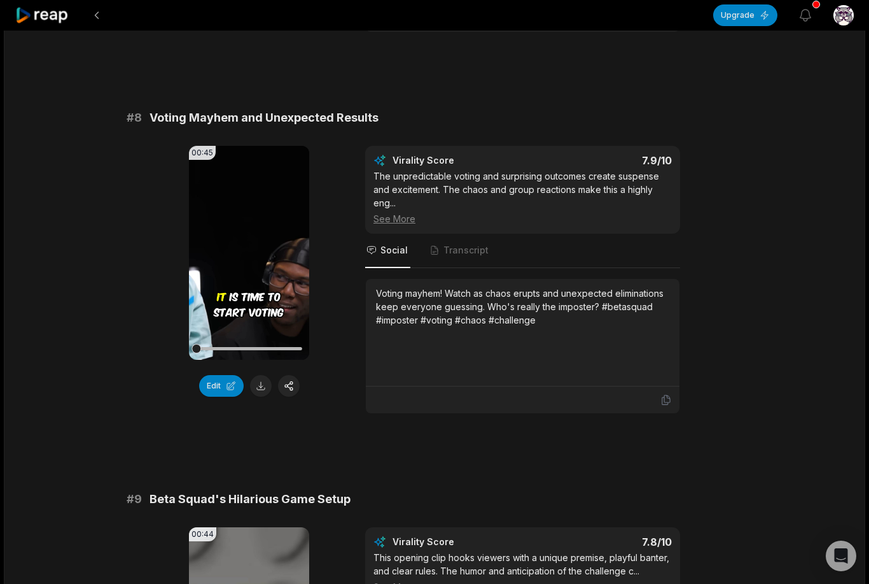
click at [398, 294] on div "Voting mayhem! Watch as chaos erupts and unexpected eliminations keep everyone …" at bounding box center [522, 306] width 293 height 40
click at [398, 295] on div "Voting mayhem! Watch as chaos erupts and unexpected eliminations keep everyone …" at bounding box center [522, 306] width 293 height 40
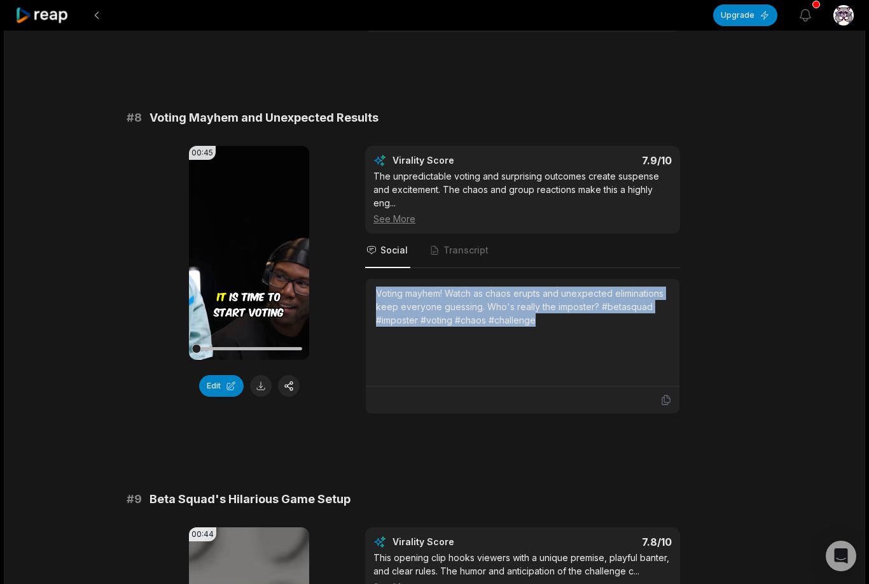
copy div "Voting mayhem! Watch as chaos erupts and unexpected eliminations keep everyone …"
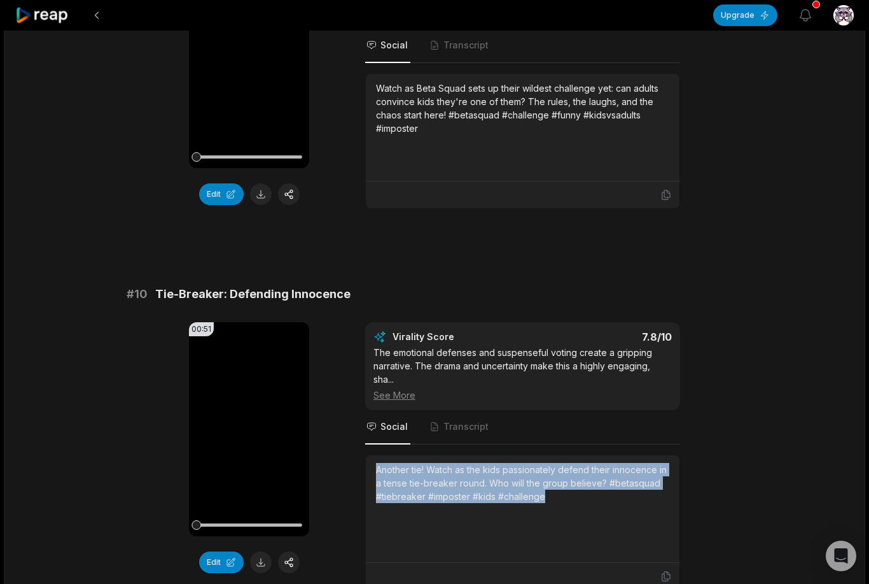
copy div "Another tie! Watch as the kids passionately defend their innocence in a tense t…"
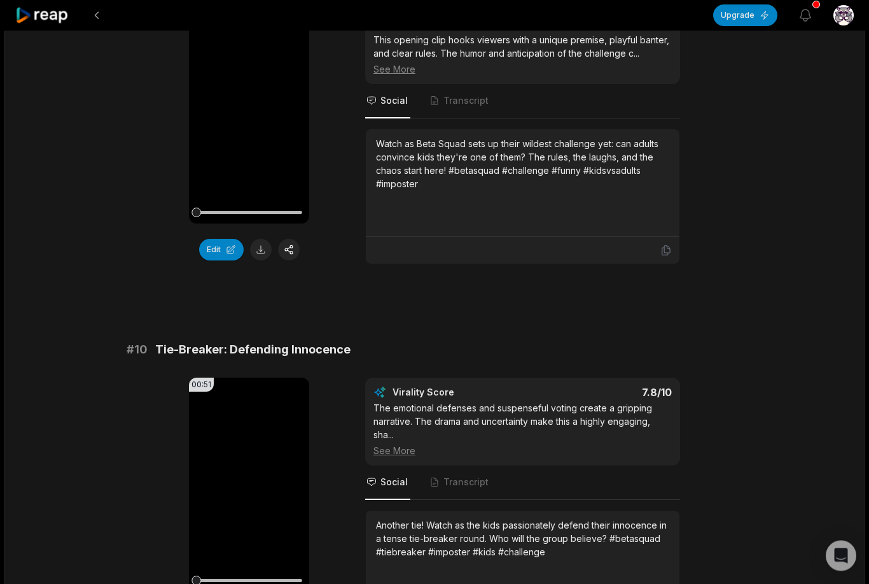
scroll to position [3322, 0]
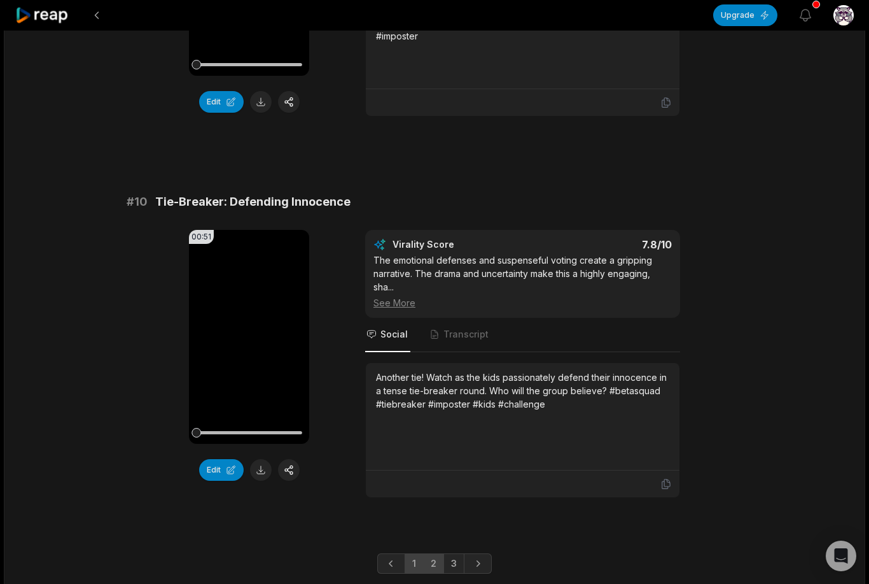
click at [431, 567] on link "2" at bounding box center [433, 563] width 21 height 20
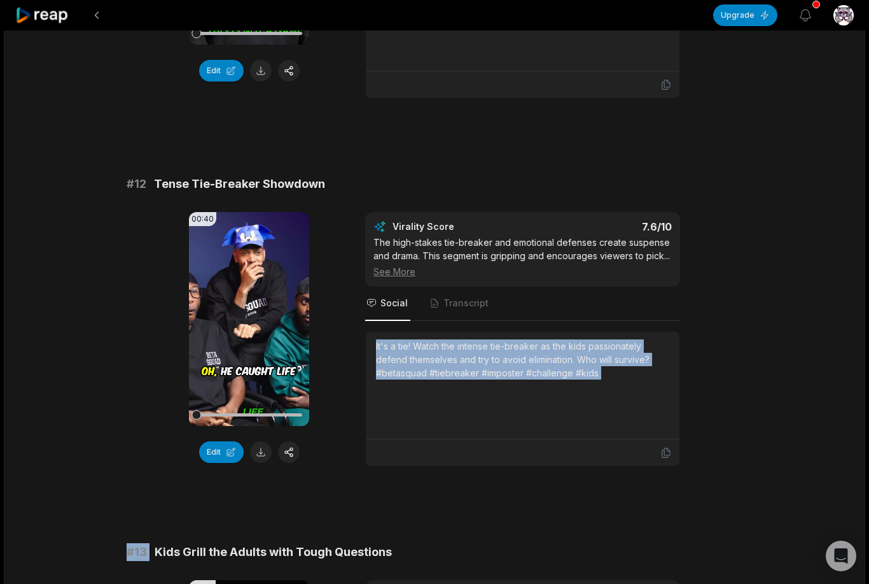
scroll to position [360, 0]
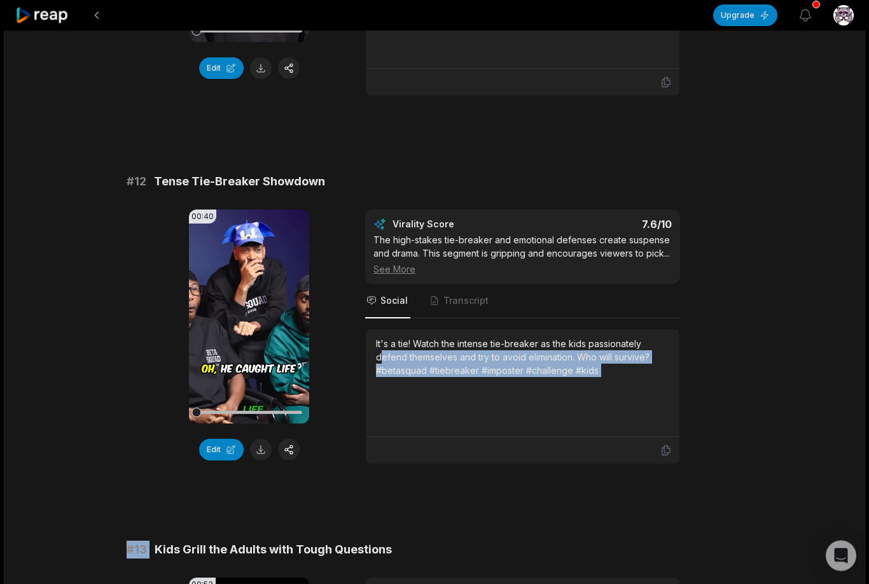
click at [354, 374] on div "00:40 Your browser does not support mp4 format. Edit Virality Score 7.6 /10 The…" at bounding box center [435, 337] width 616 height 255
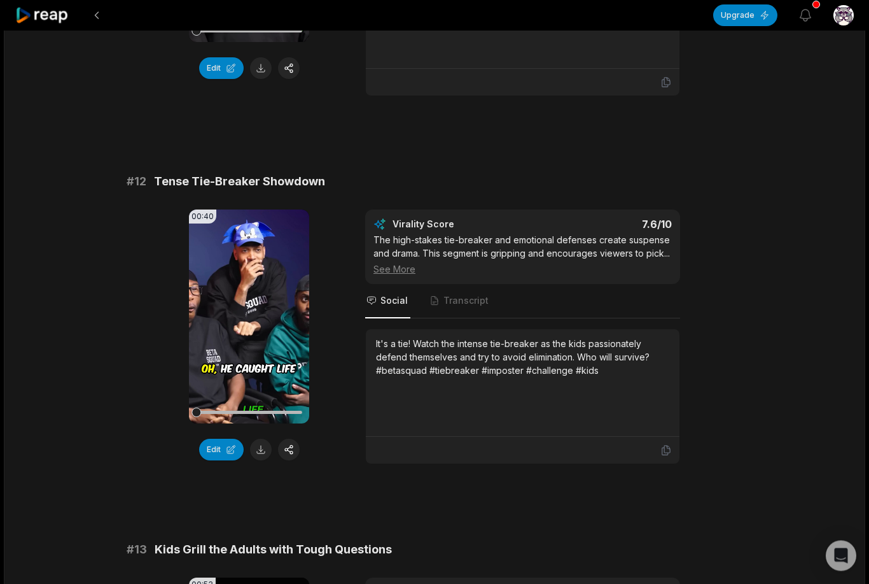
scroll to position [360, 0]
click at [276, 340] on video "Your browser does not support mp4 format." at bounding box center [249, 316] width 120 height 214
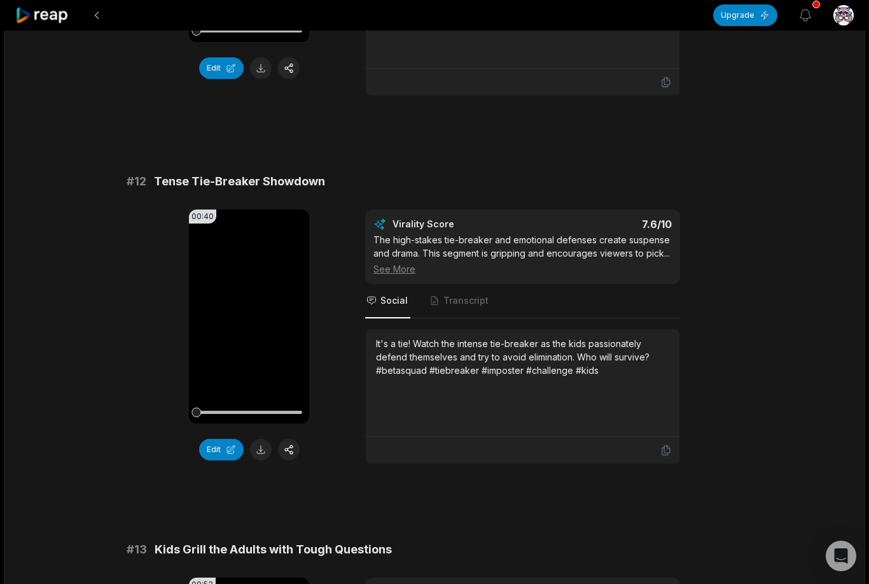
scroll to position [469, 0]
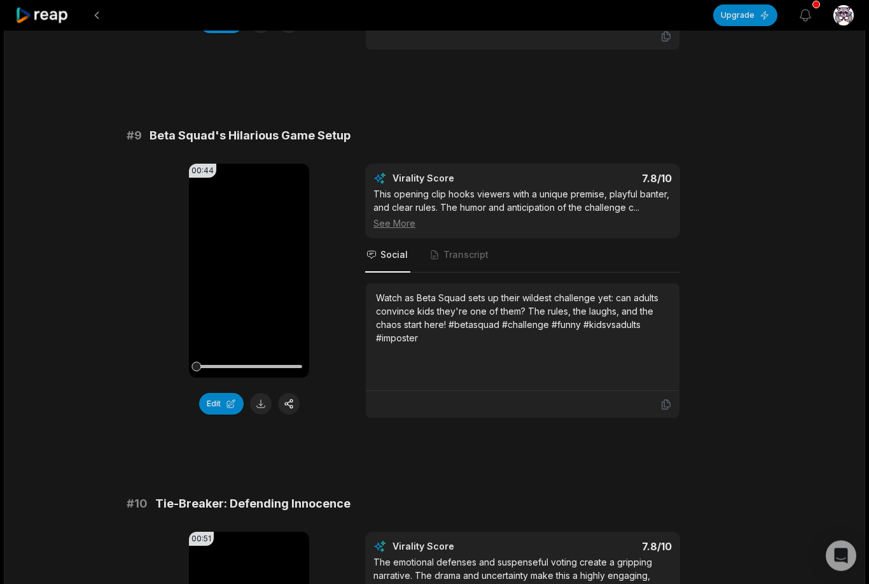
scroll to position [3322, 0]
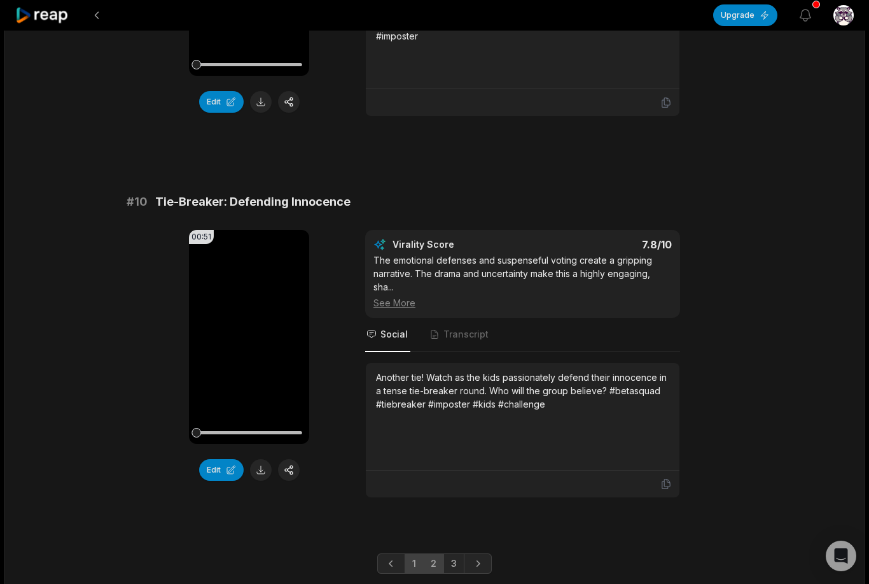
click at [435, 559] on link "2" at bounding box center [433, 563] width 21 height 20
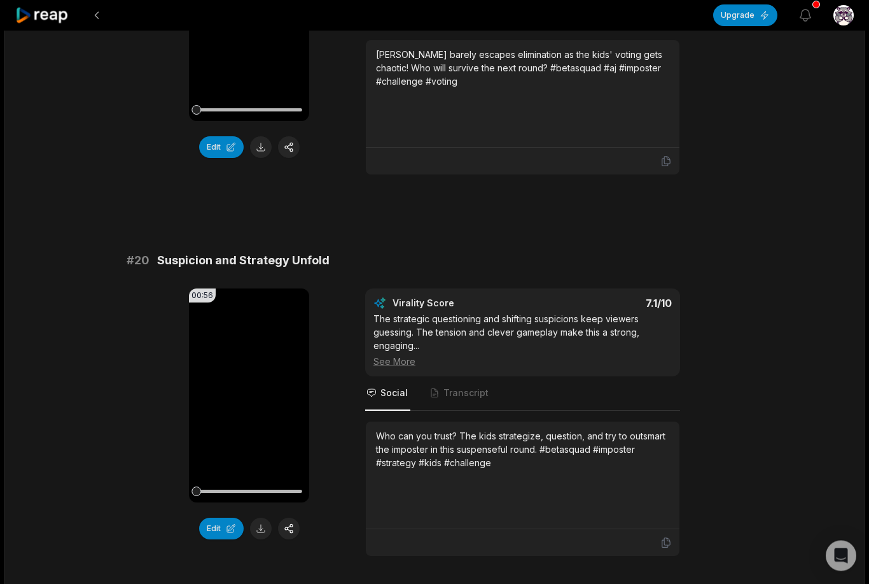
scroll to position [3277, 0]
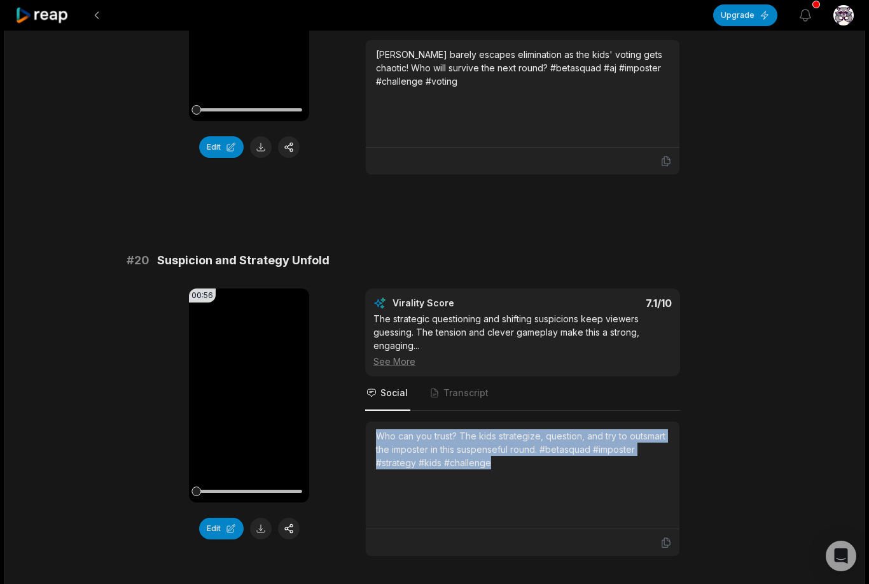
copy div "Who can you trust? The kids strategize, question, and try to outsmart the impos…"
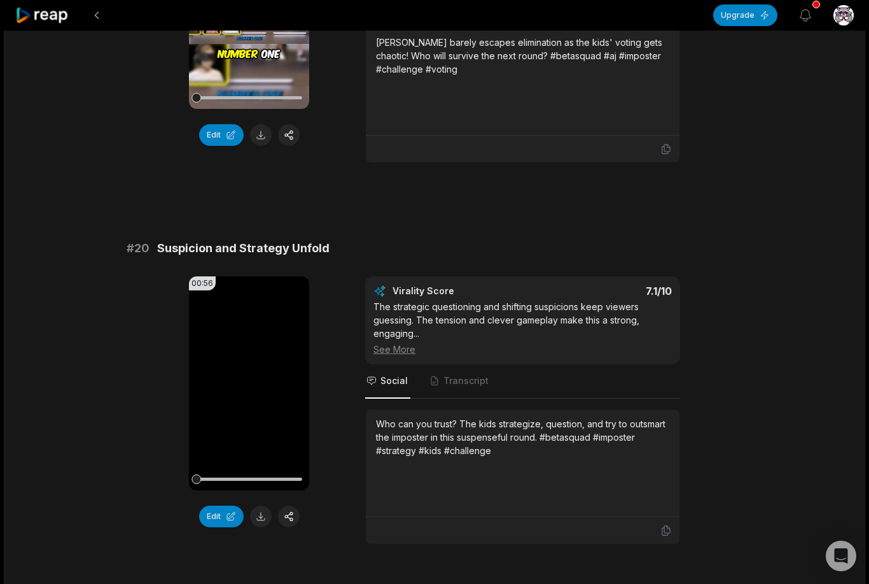
scroll to position [3309, 0]
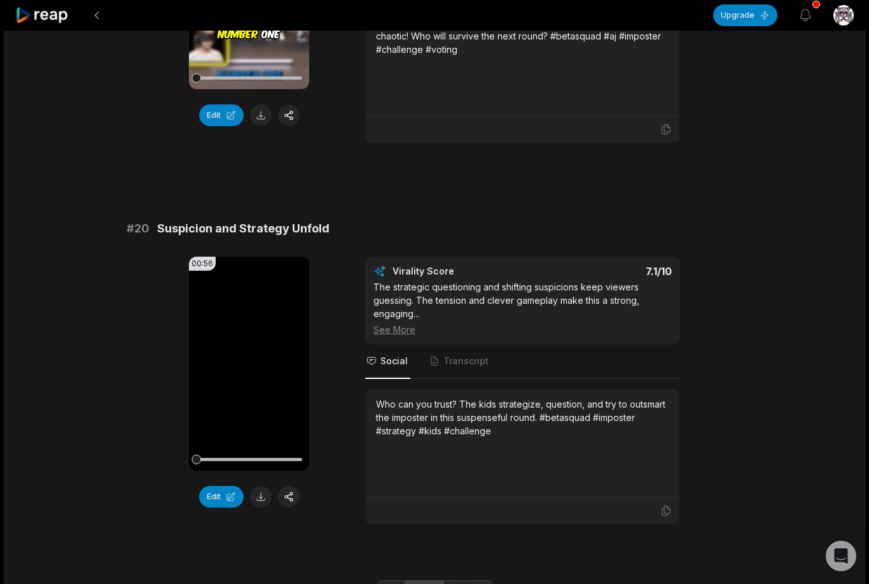
click at [421, 580] on link "1" at bounding box center [414, 590] width 19 height 20
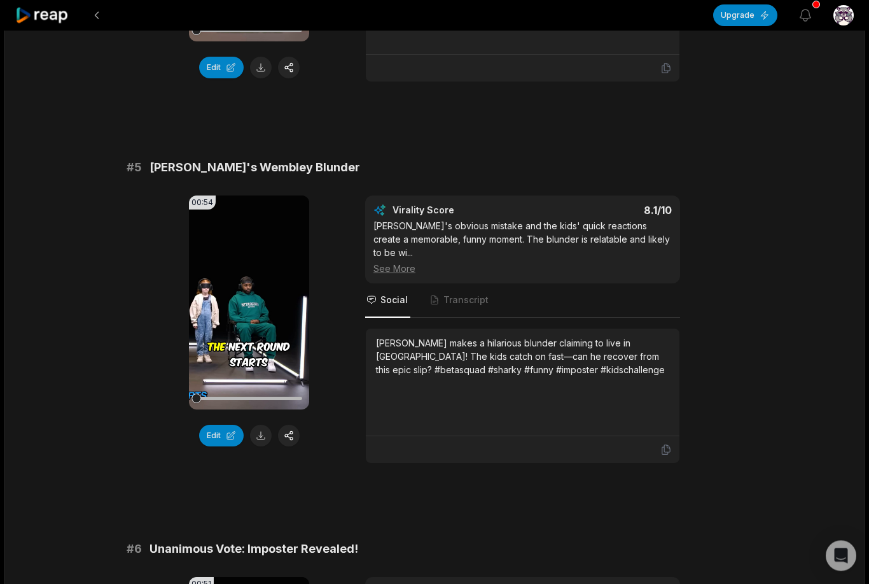
scroll to position [1478, 0]
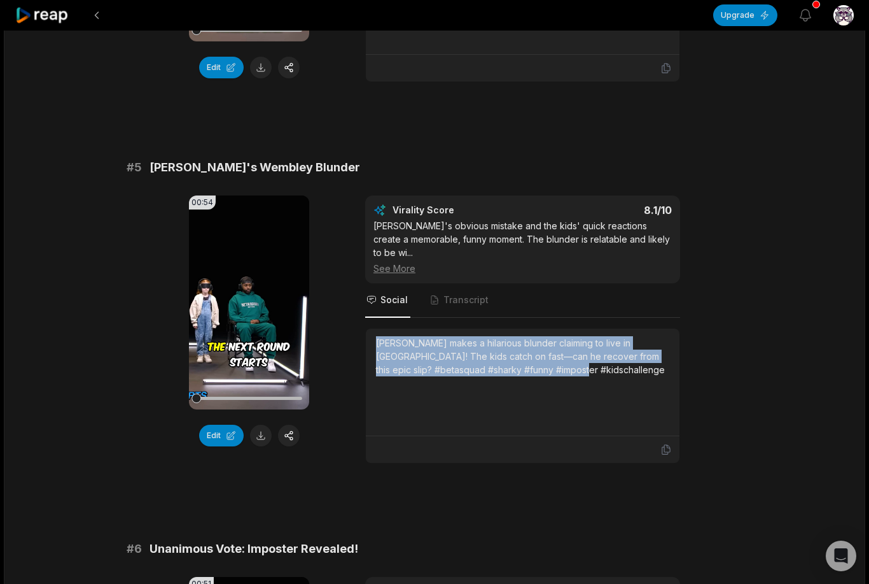
copy div "[PERSON_NAME] makes a hilarious blunder claiming to live in [GEOGRAPHIC_DATA]! …"
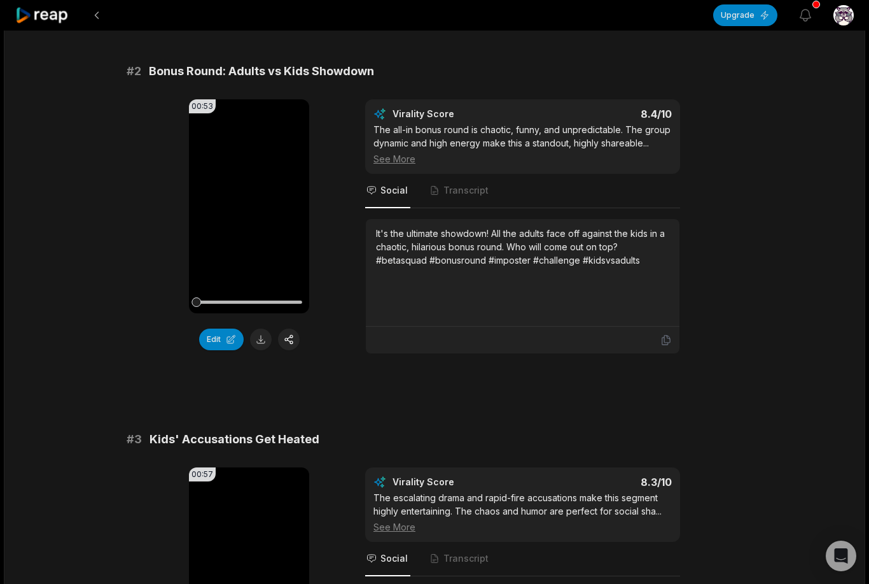
scroll to position [851, 0]
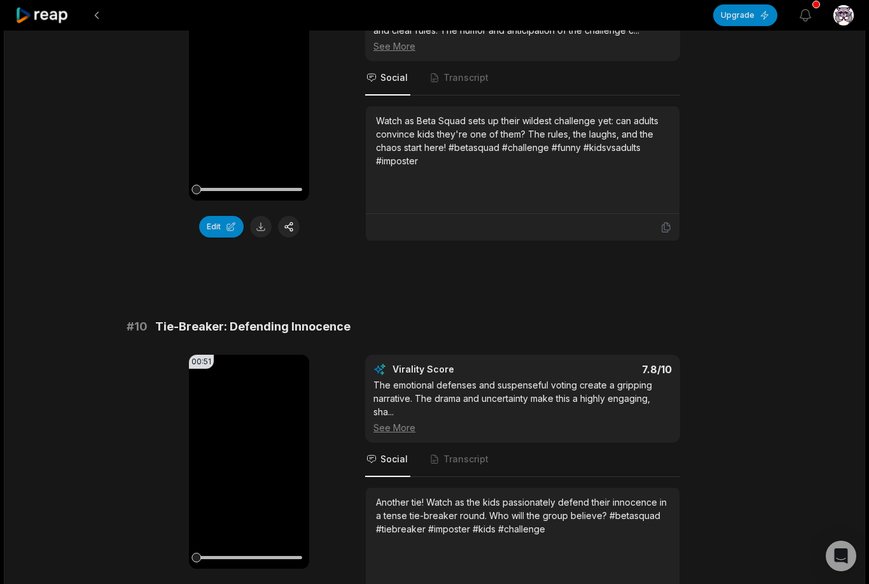
scroll to position [3322, 0]
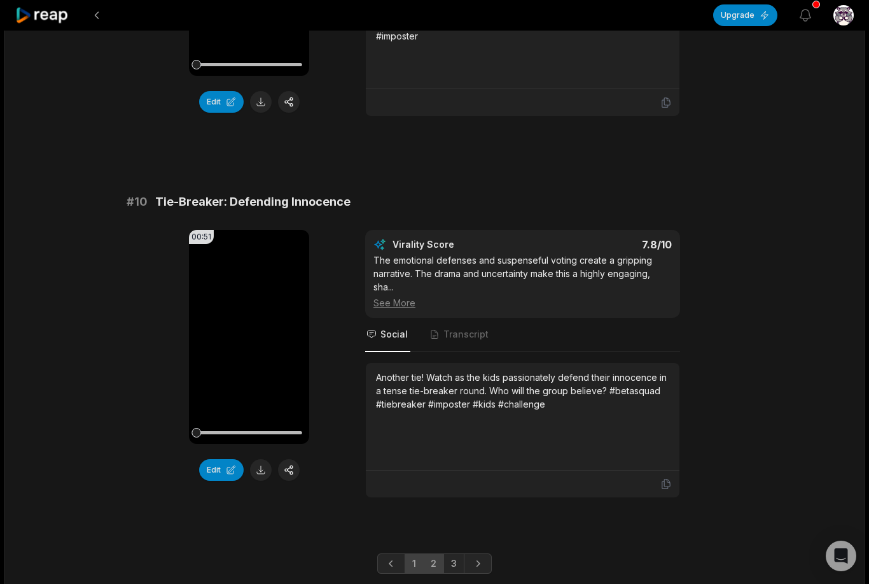
click at [436, 556] on link "2" at bounding box center [433, 563] width 21 height 20
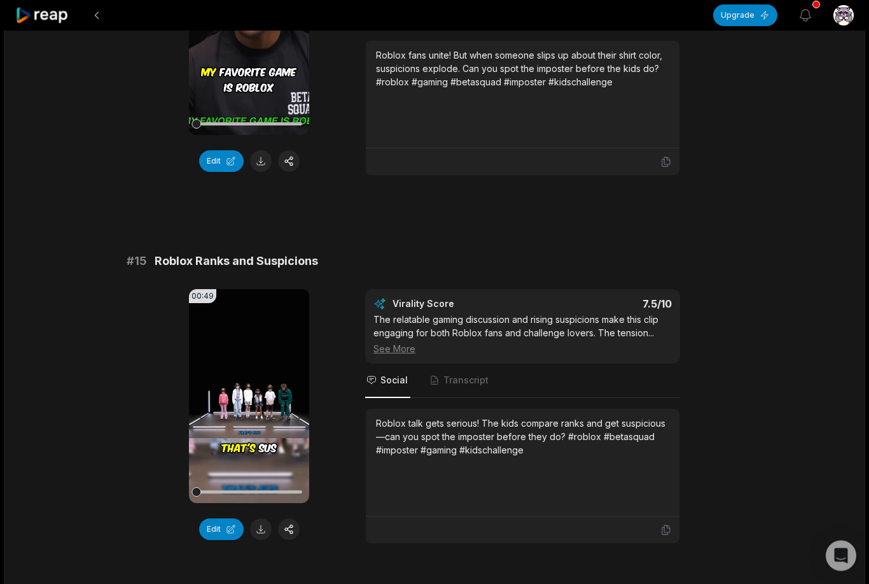
click at [395, 417] on div "Roblox talk gets serious! The kids compare ranks and get suspicious—can you spo…" at bounding box center [522, 437] width 293 height 40
click at [391, 409] on div "Roblox talk gets serious! The kids compare ranks and get suspicious—can you spo…" at bounding box center [523, 463] width 314 height 108
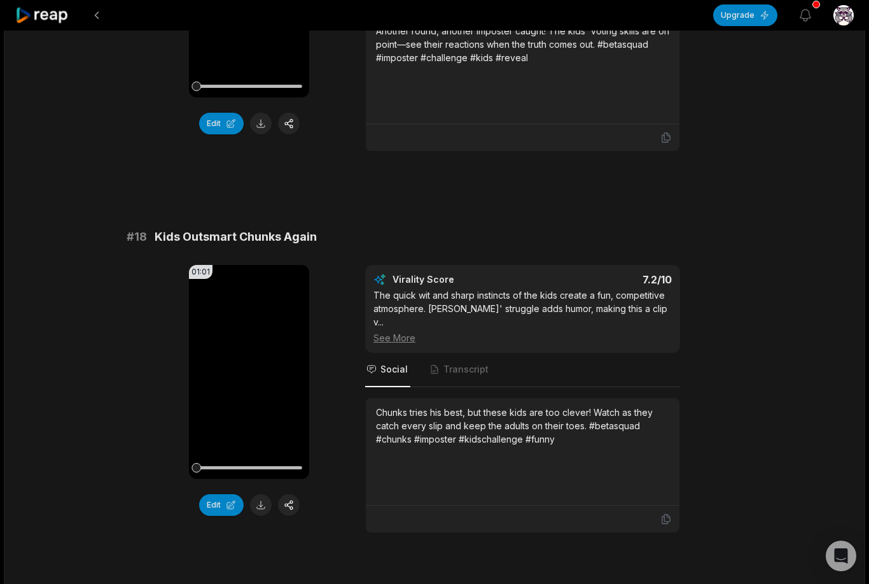
scroll to position [2537, 0]
click at [447, 407] on div "Chunks tries his best, but these kids are too clever! Watch as they catch every…" at bounding box center [522, 427] width 293 height 40
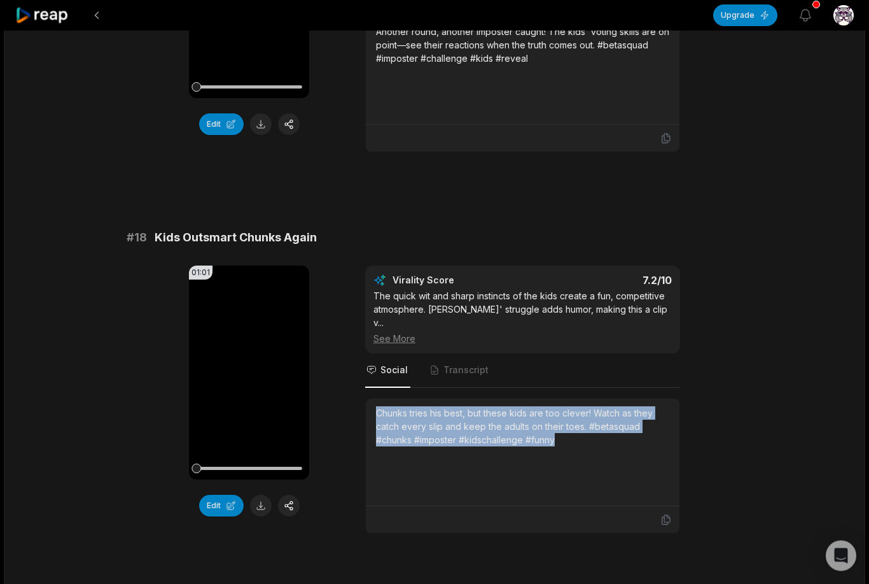
copy div "Chunks tries his best, but these kids are too clever! Watch as they catch every…"
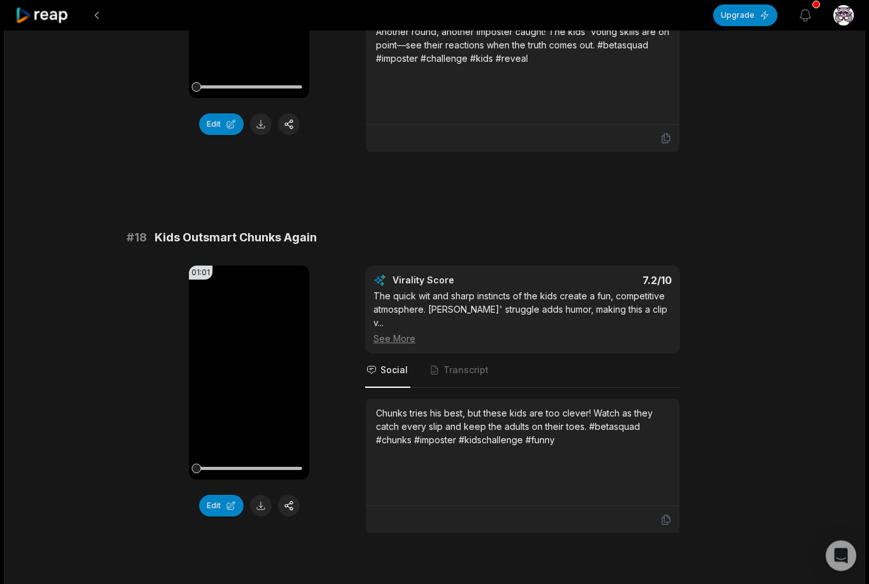
scroll to position [3230, 0]
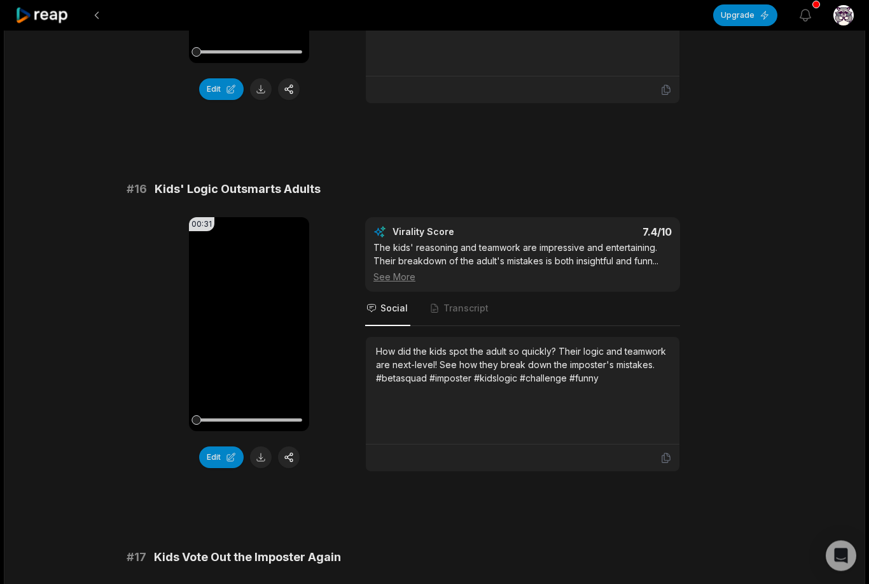
scroll to position [1834, 0]
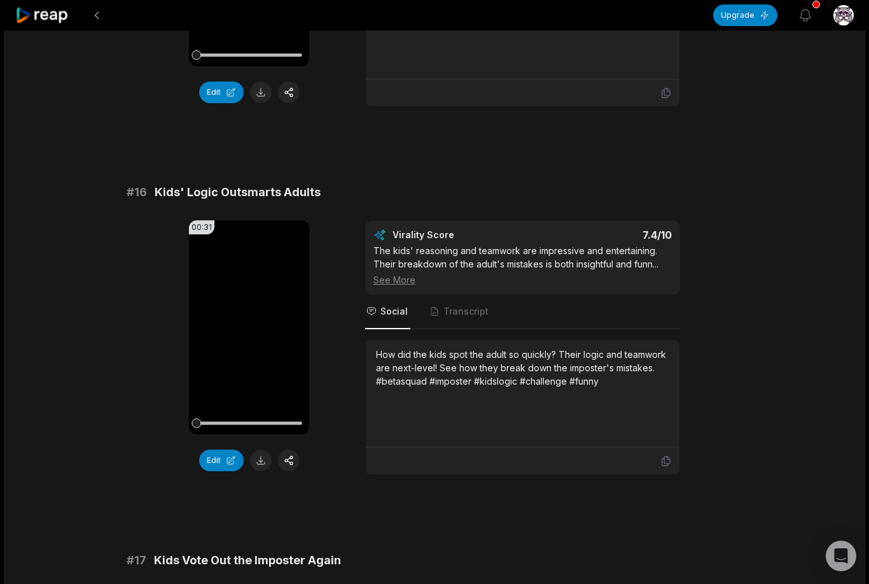
click at [391, 347] on div "How did the kids spot the adult so quickly? Their logic and teamwork are next-l…" at bounding box center [522, 367] width 293 height 40
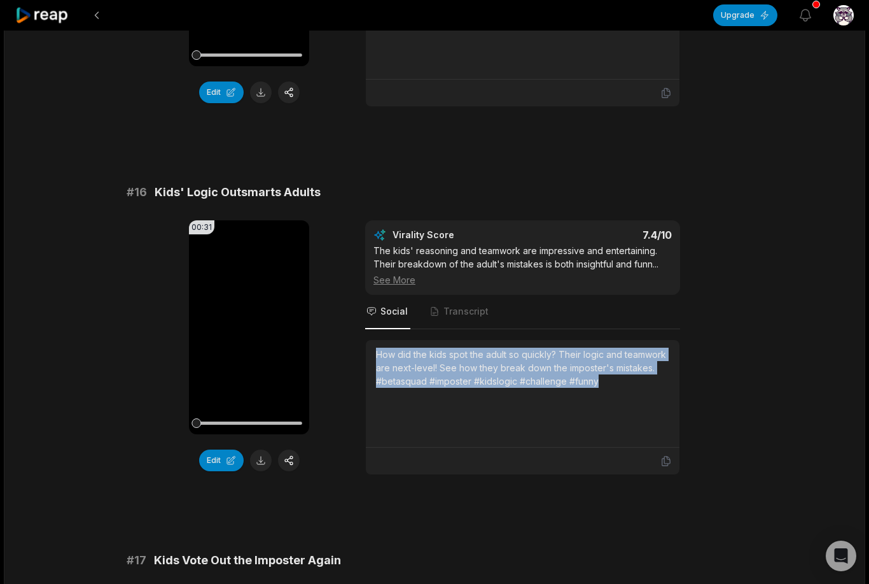
copy div "How did the kids spot the adult so quickly? Their logic and teamwork are next-l…"
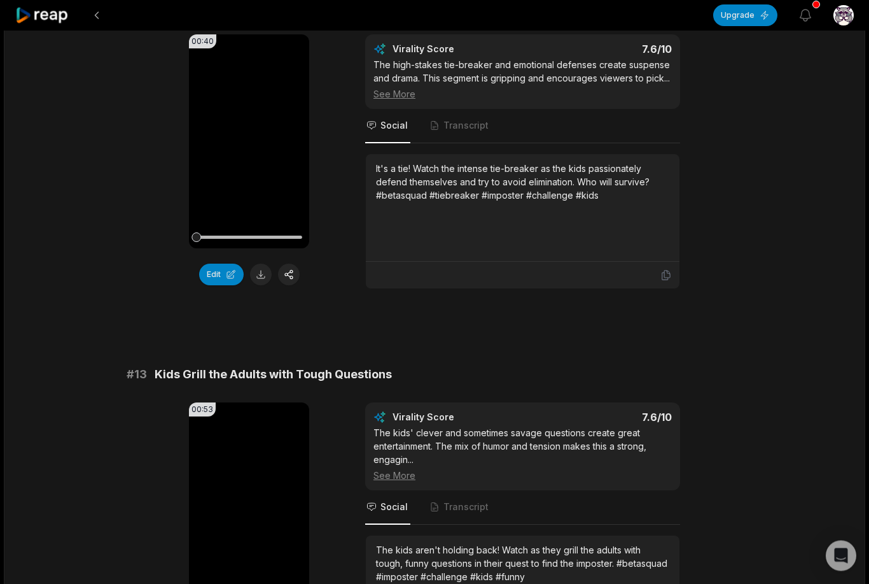
scroll to position [587, 0]
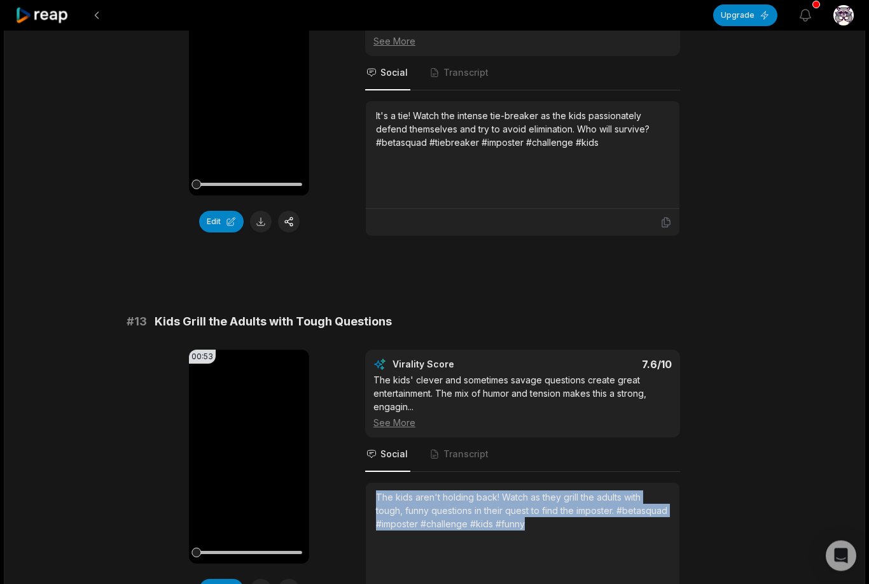
copy div "The kids aren't holding back! Watch as they grill the adults with tough, funny …"
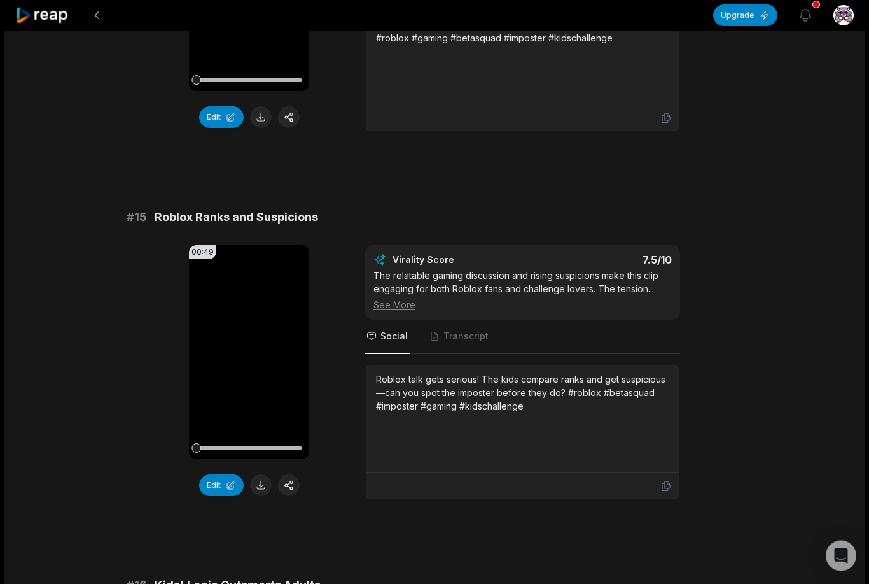
scroll to position [1441, 0]
click at [849, 573] on div "Open Intercom Messenger" at bounding box center [842, 556] width 34 height 34
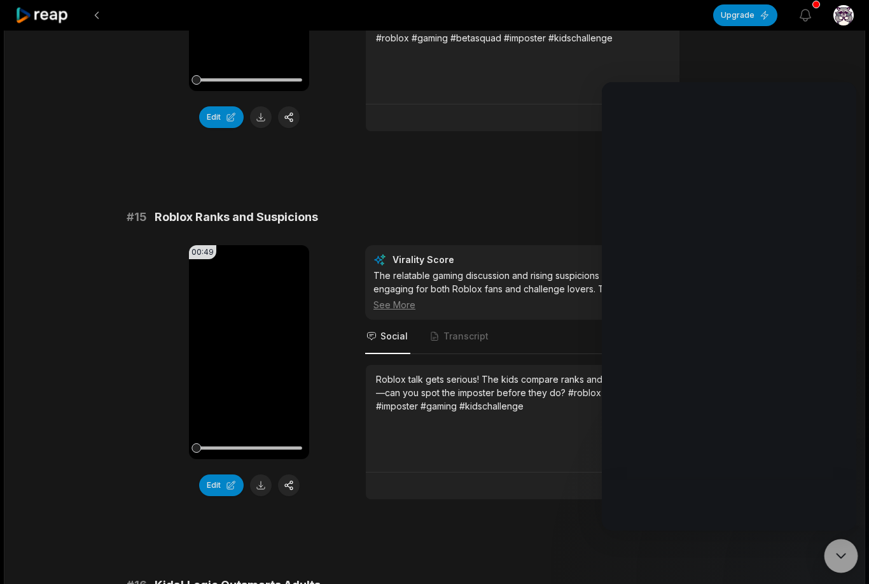
click at [848, 564] on icon "Open Intercom Messenger" at bounding box center [841, 555] width 17 height 17
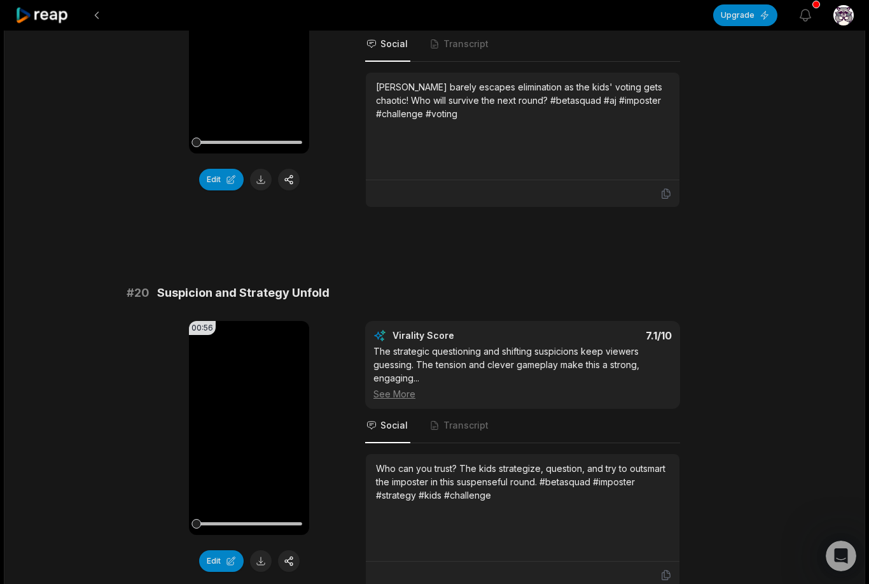
scroll to position [3309, 0]
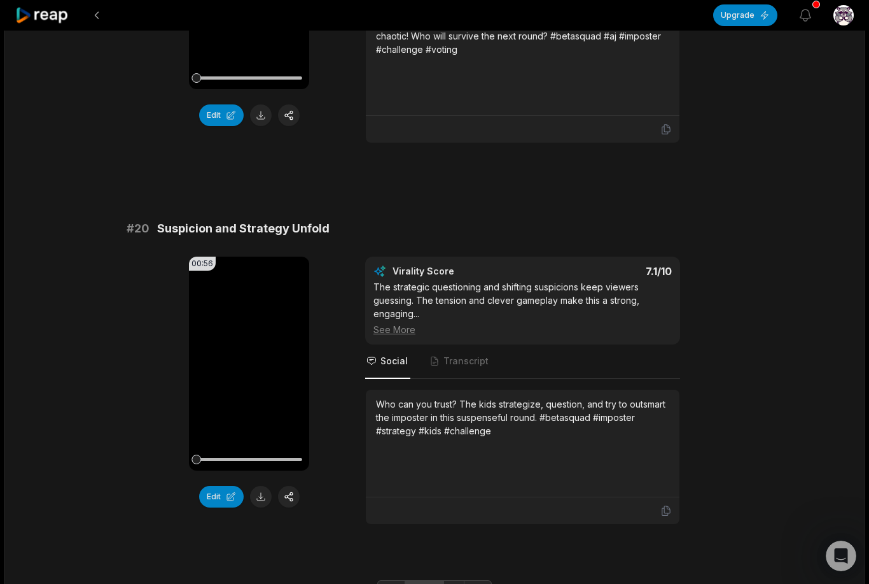
click at [423, 580] on link "1" at bounding box center [414, 590] width 19 height 20
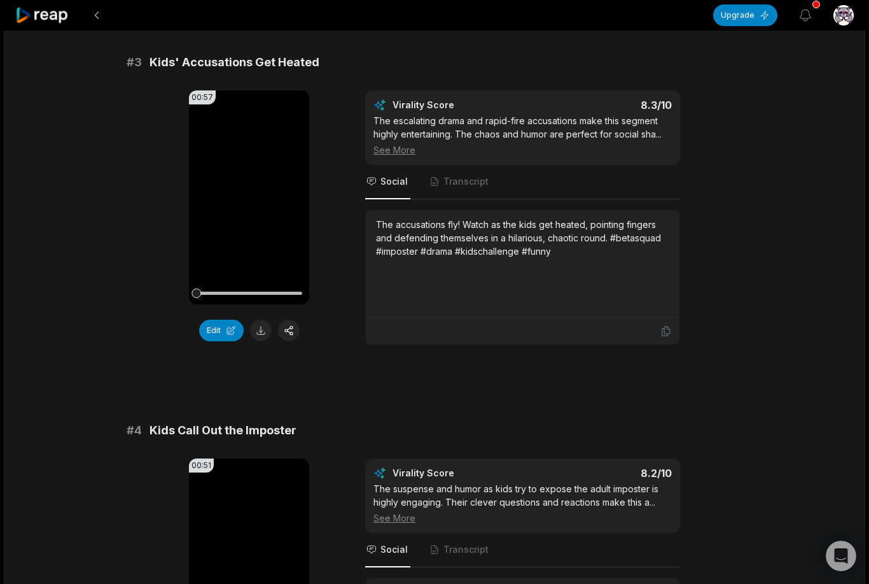
scroll to position [855, 0]
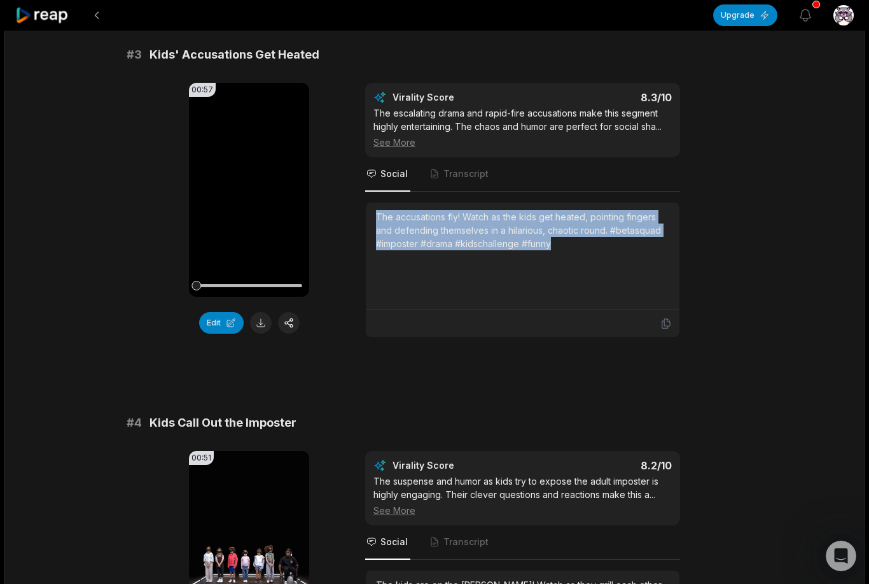
copy div "The accusations fly! Watch as the kids get heated, pointing fingers and defendi…"
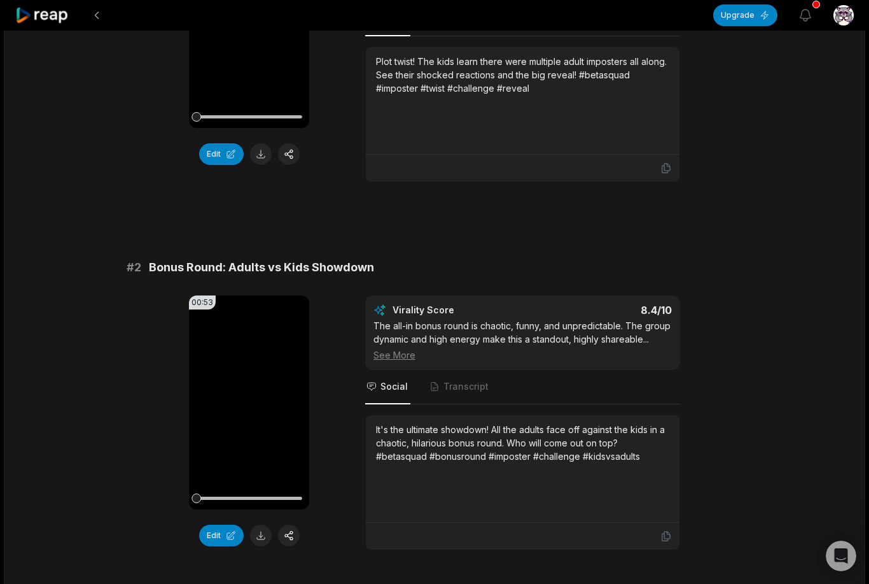
scroll to position [296, 0]
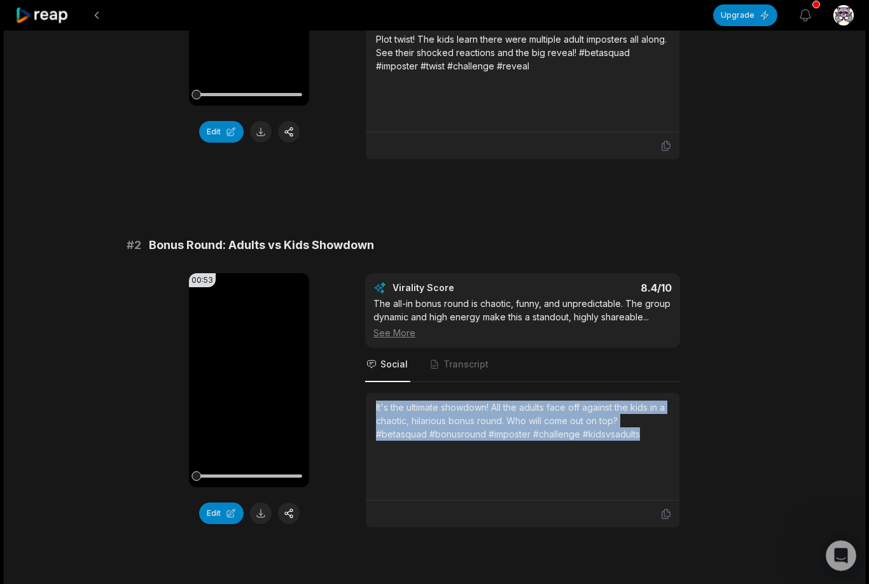
copy div "It's the ultimate showdown! All the adults face off against the kids in a chaot…"
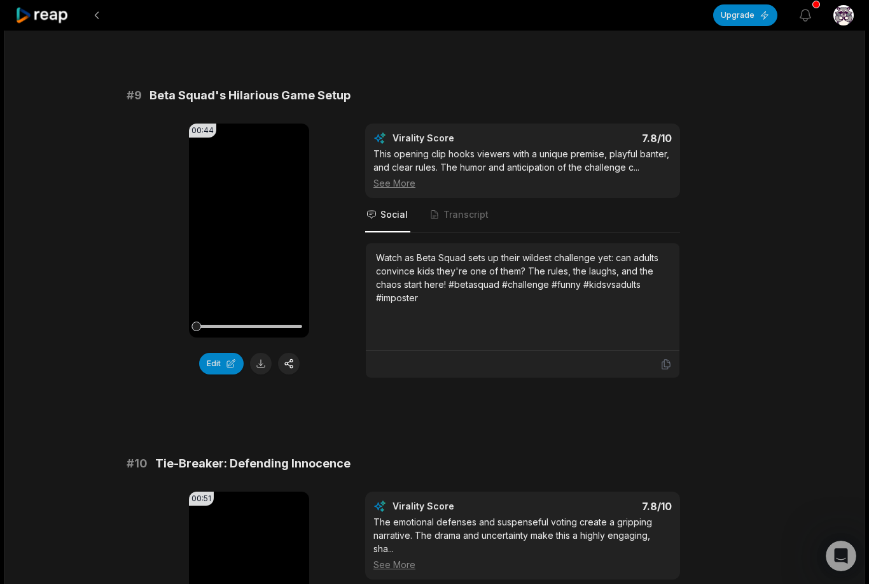
scroll to position [3065, 0]
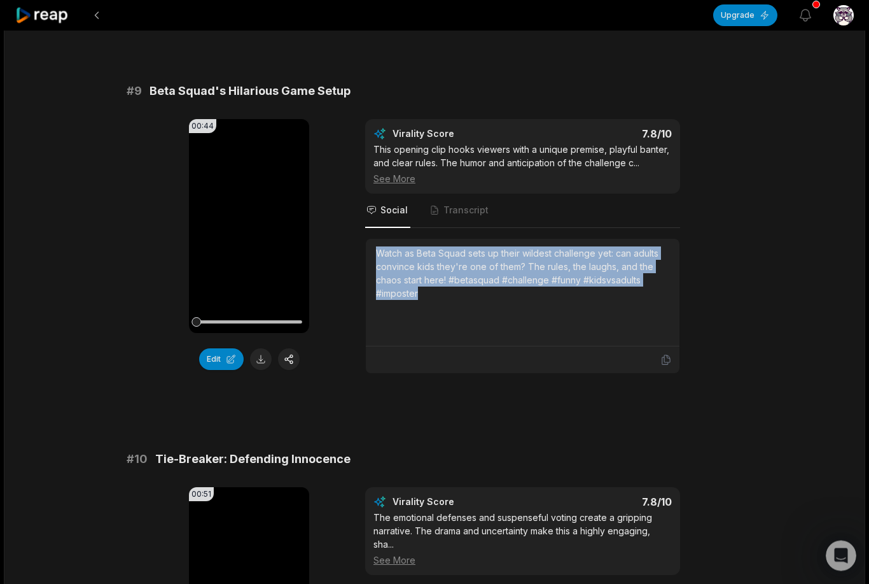
copy div "Watch as Beta Squad sets up their wildest challenge yet: can adults convince ki…"
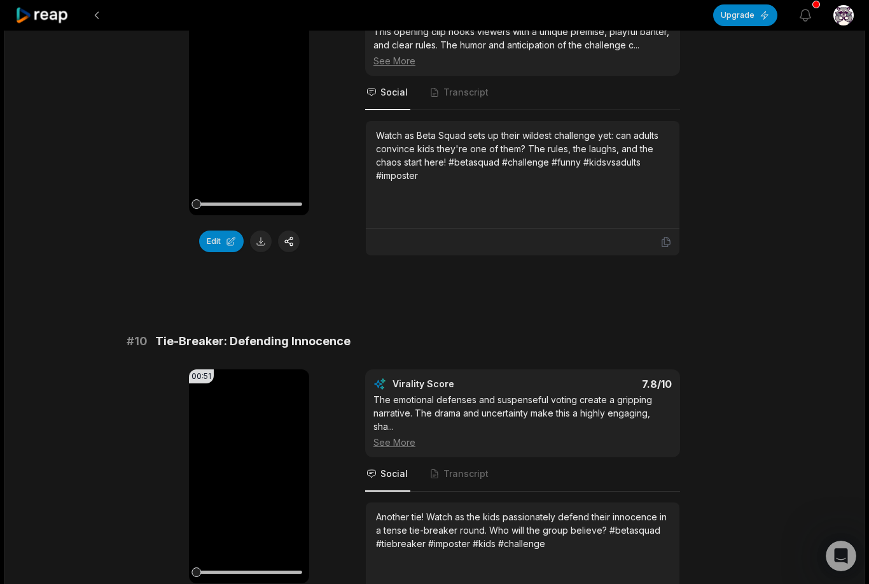
scroll to position [3322, 0]
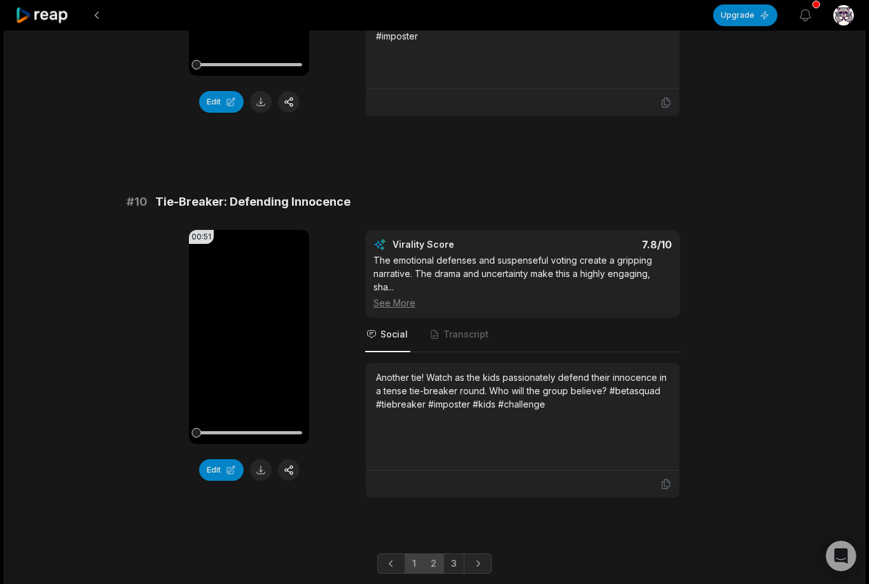
click at [430, 565] on link "2" at bounding box center [433, 563] width 21 height 20
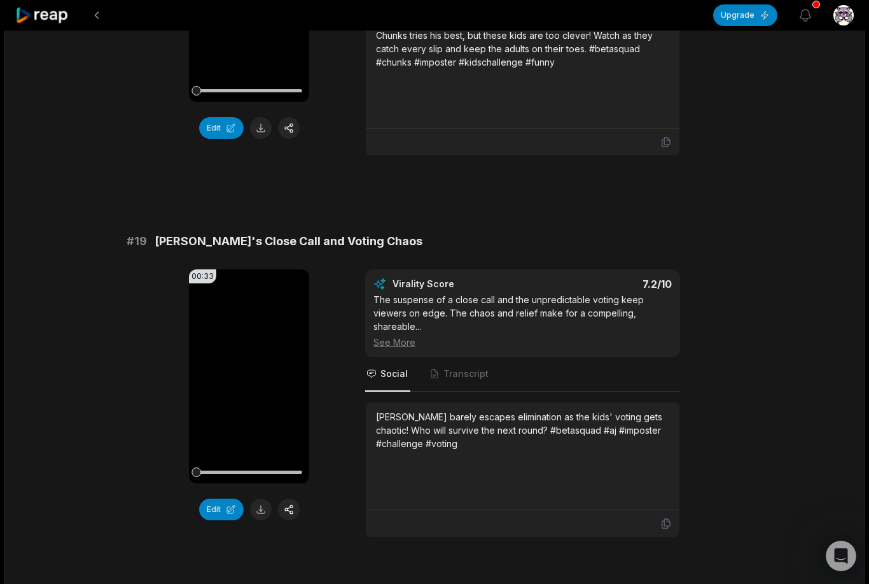
scroll to position [2914, 0]
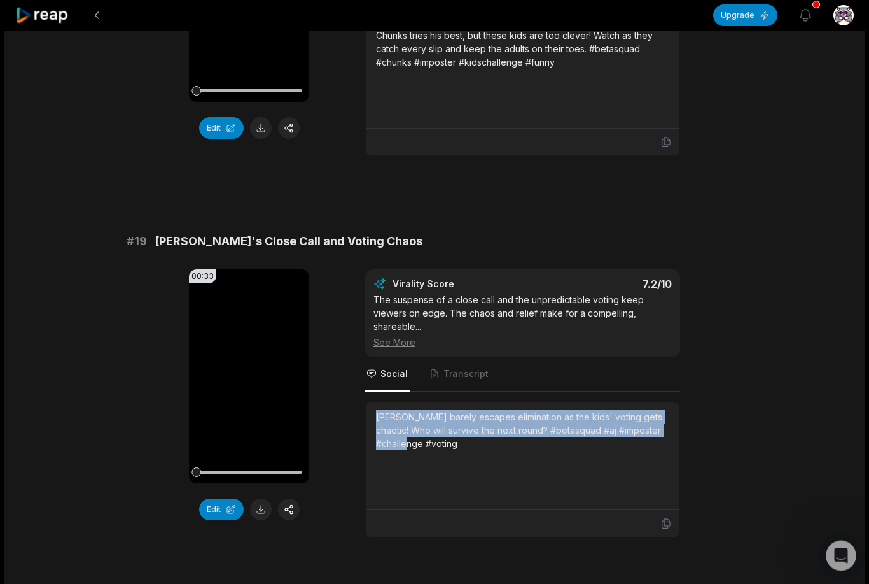
copy div "[PERSON_NAME] barely escapes elimination as the kids' voting gets chaotic! Who …"
